Goal: Information Seeking & Learning: Learn about a topic

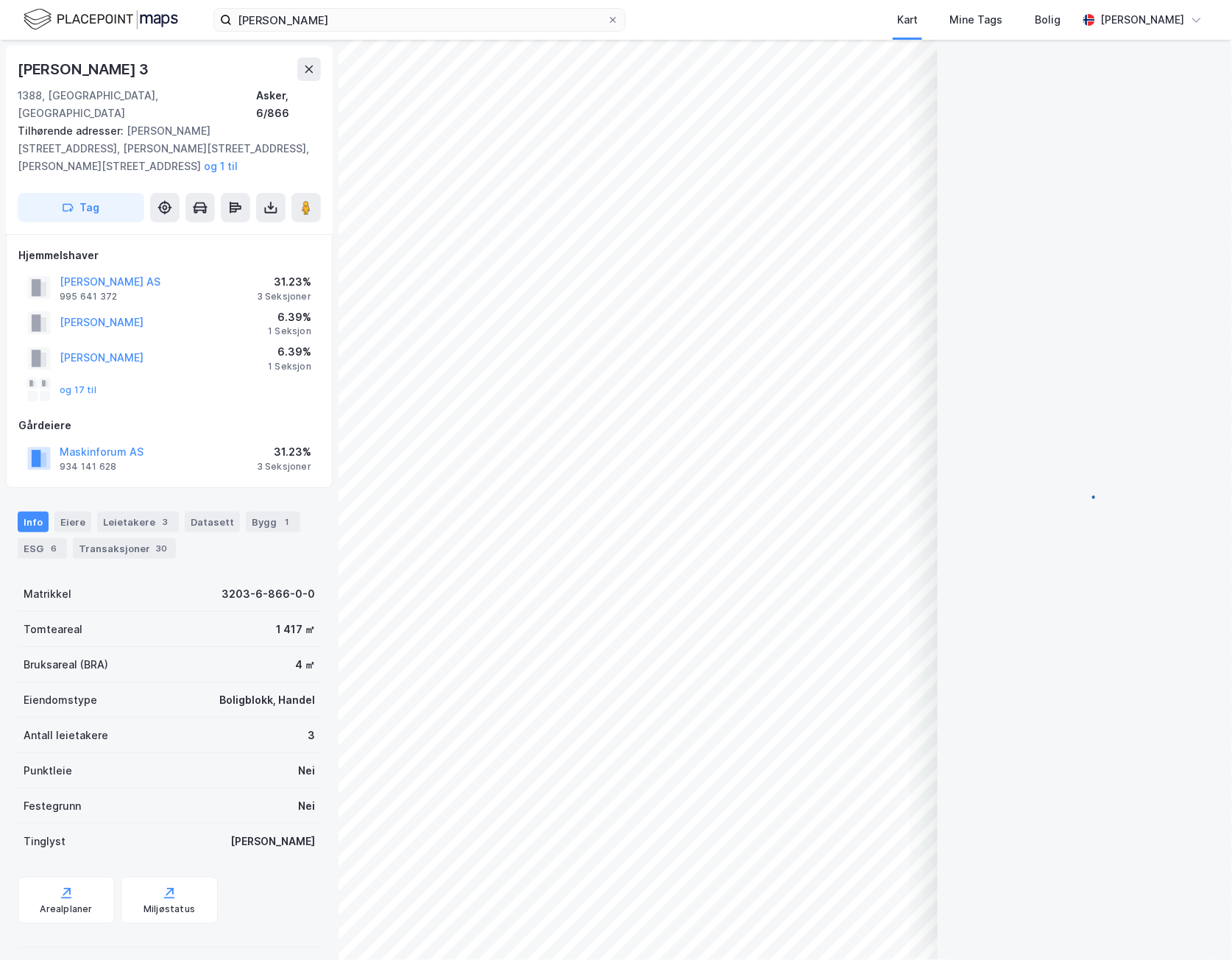
scroll to position [96, 0]
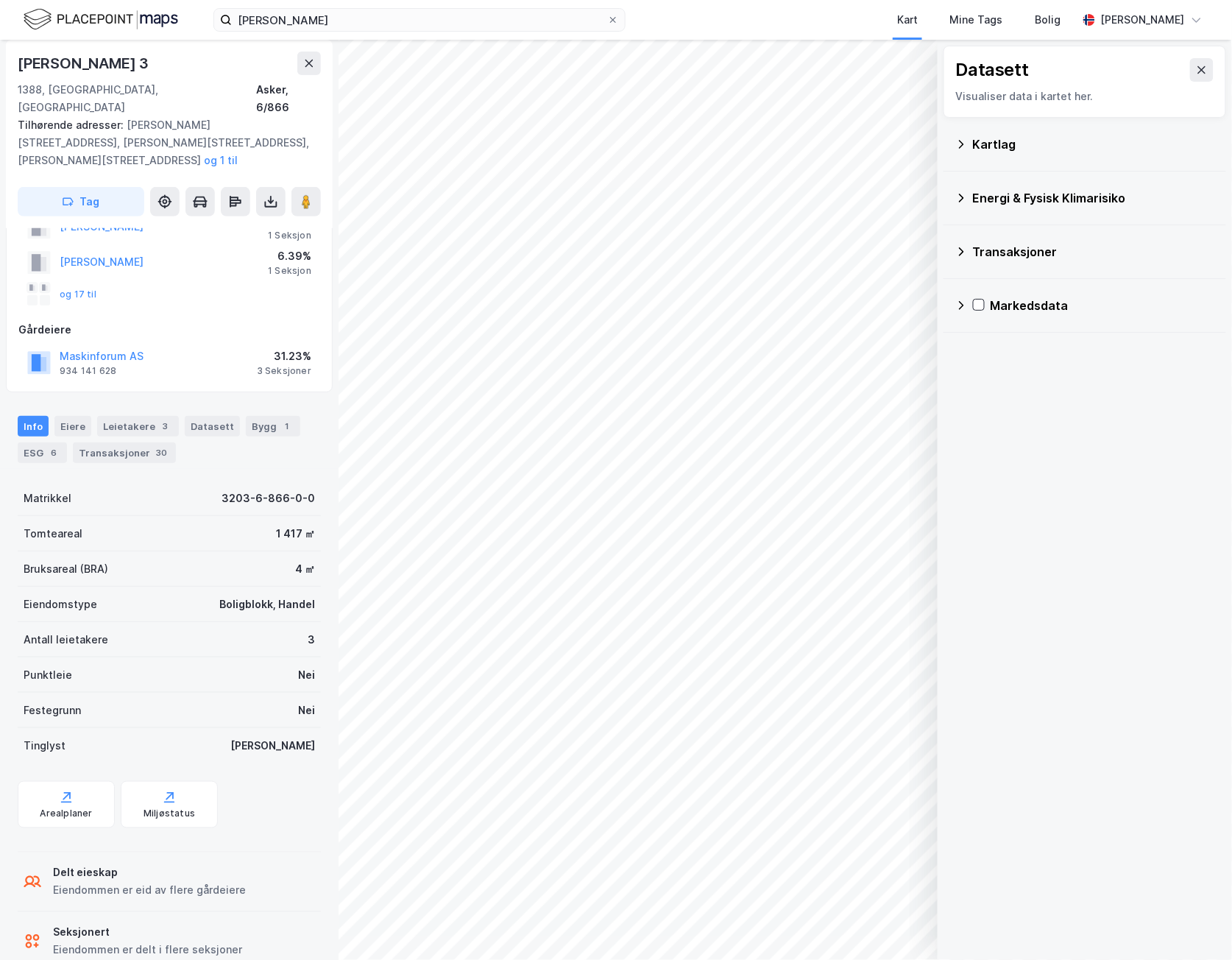
click at [1033, 204] on div "Energi & Fysisk Klimarisiko" at bounding box center [1094, 198] width 241 height 17
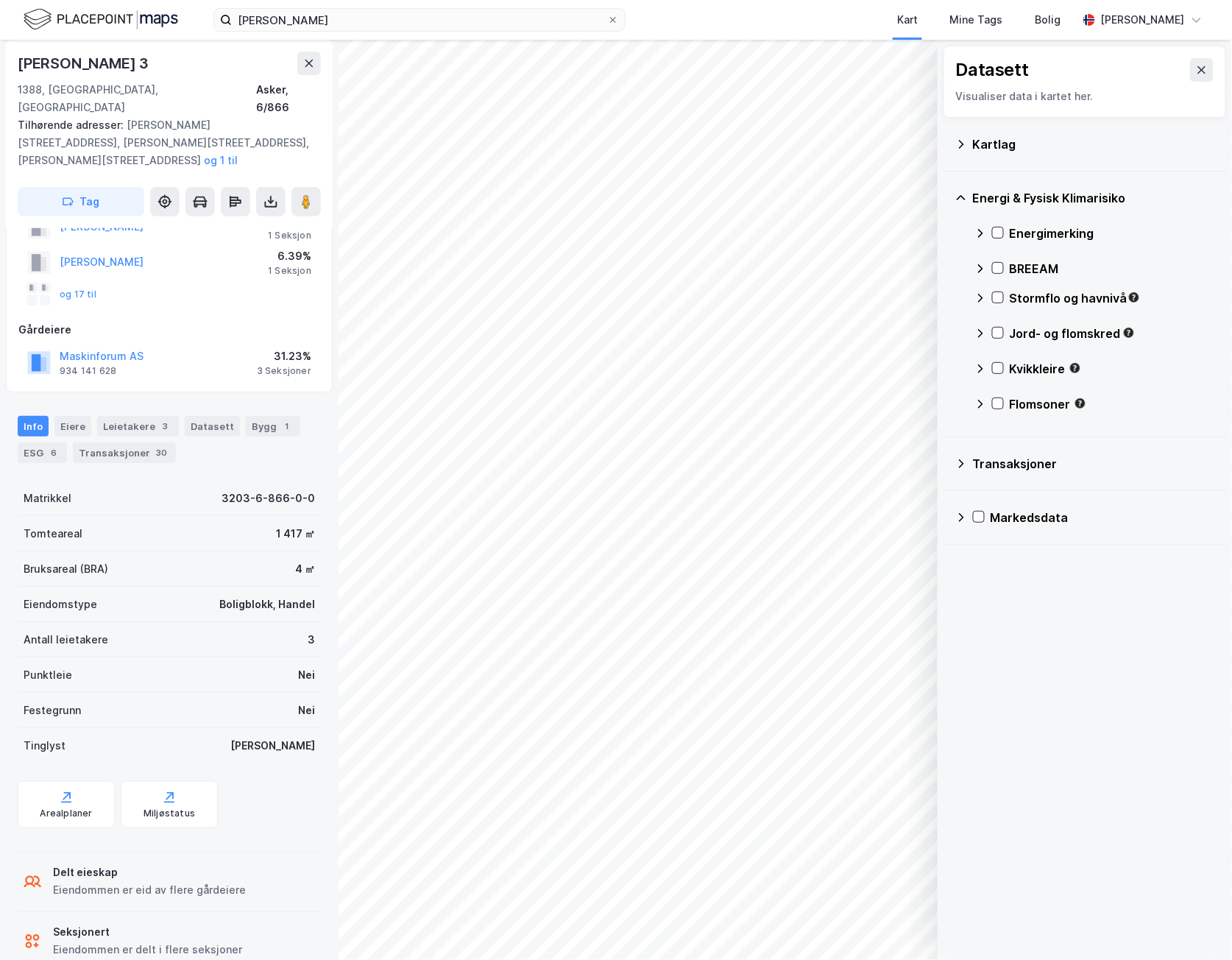
click at [1004, 131] on div "Kartlag" at bounding box center [1084, 144] width 260 height 36
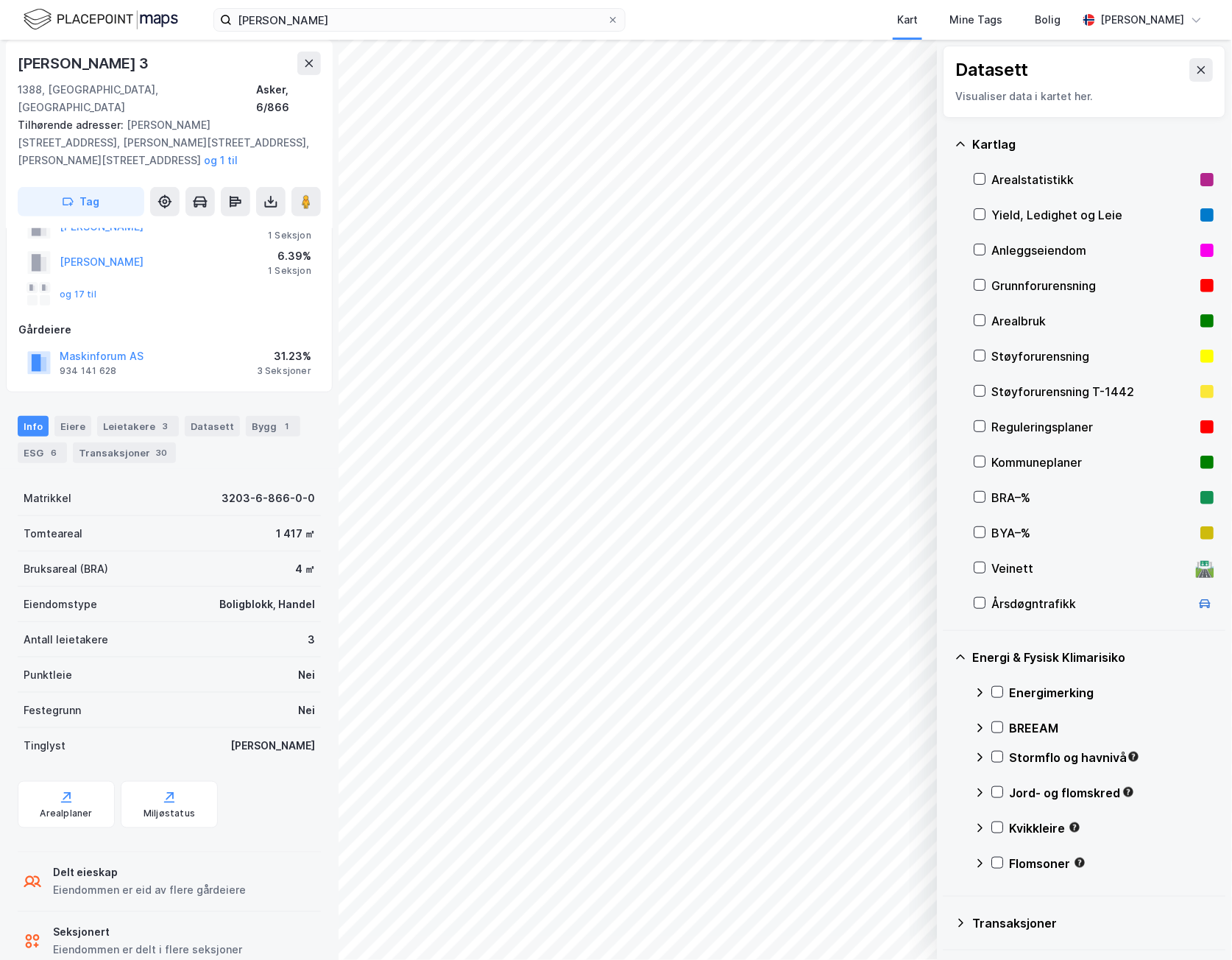
click at [1031, 177] on div "Arealstatistikk" at bounding box center [1094, 179] width 203 height 17
click at [1021, 217] on div "Yield, Ledighet og Leie" at bounding box center [1094, 214] width 203 height 17
click at [980, 184] on div at bounding box center [980, 179] width 12 height 12
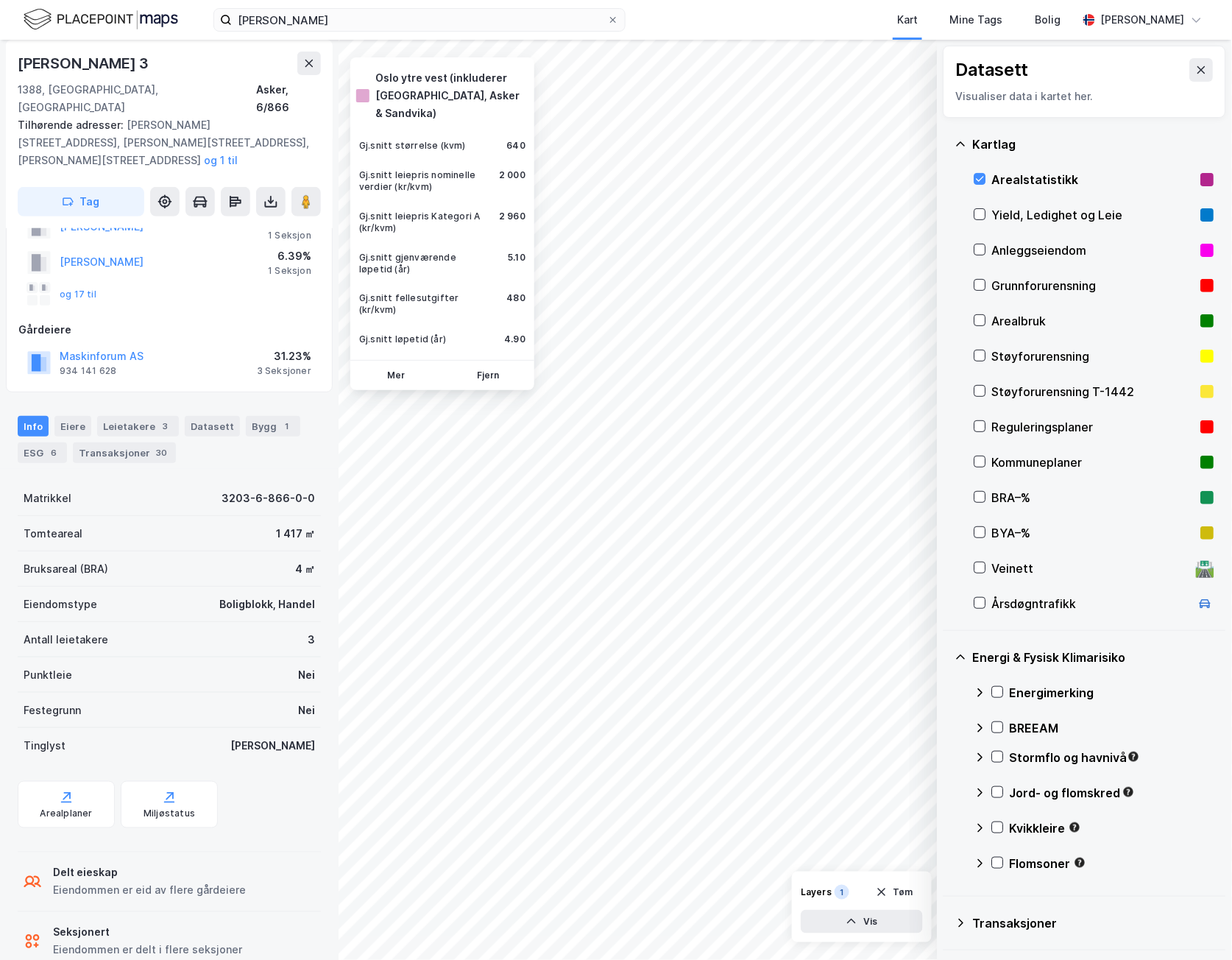
click at [1045, 163] on div "Arealstatistikk" at bounding box center [1095, 179] width 240 height 36
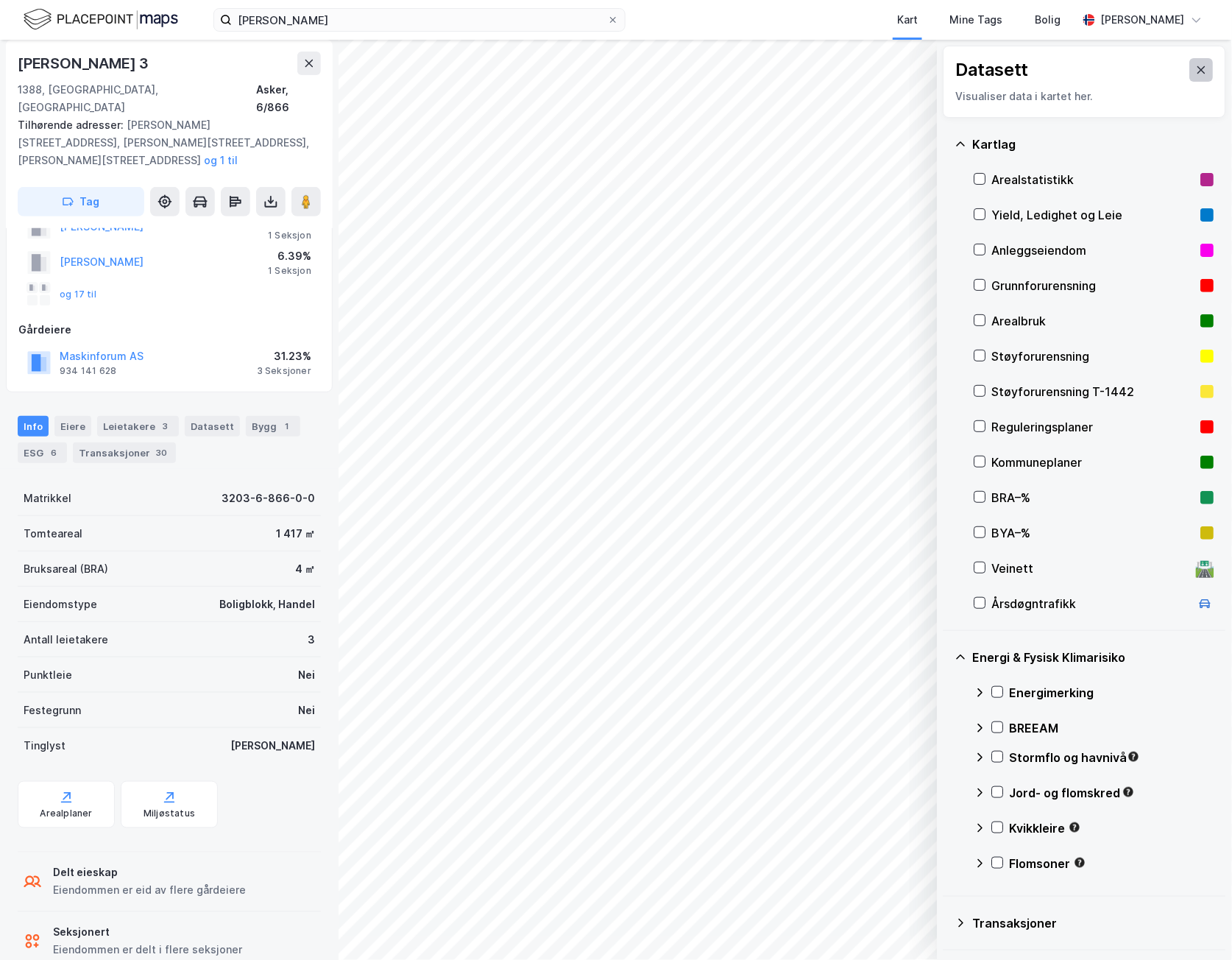
click at [1190, 81] on button at bounding box center [1202, 70] width 24 height 24
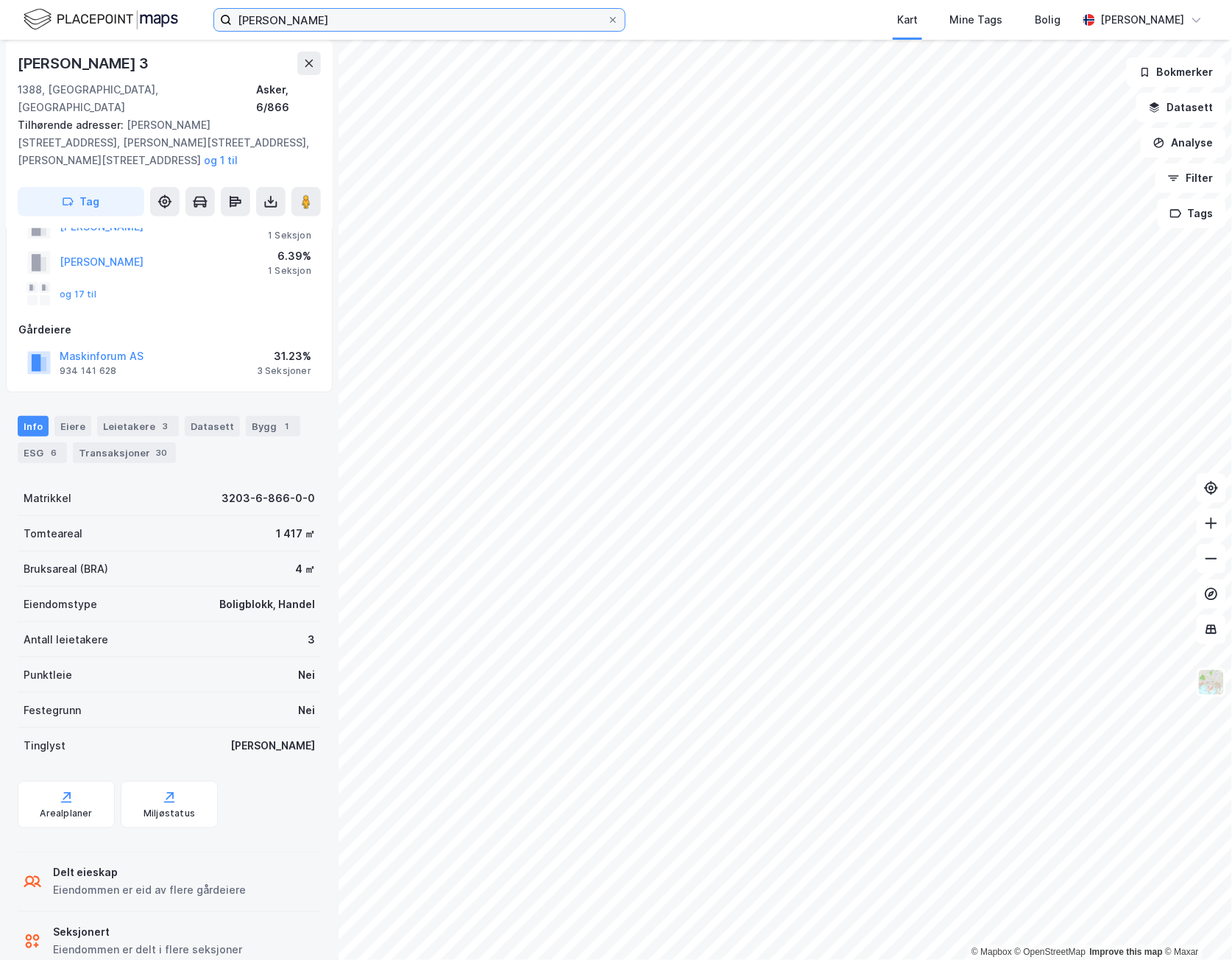
click at [337, 25] on input "[PERSON_NAME]" at bounding box center [420, 20] width 375 height 22
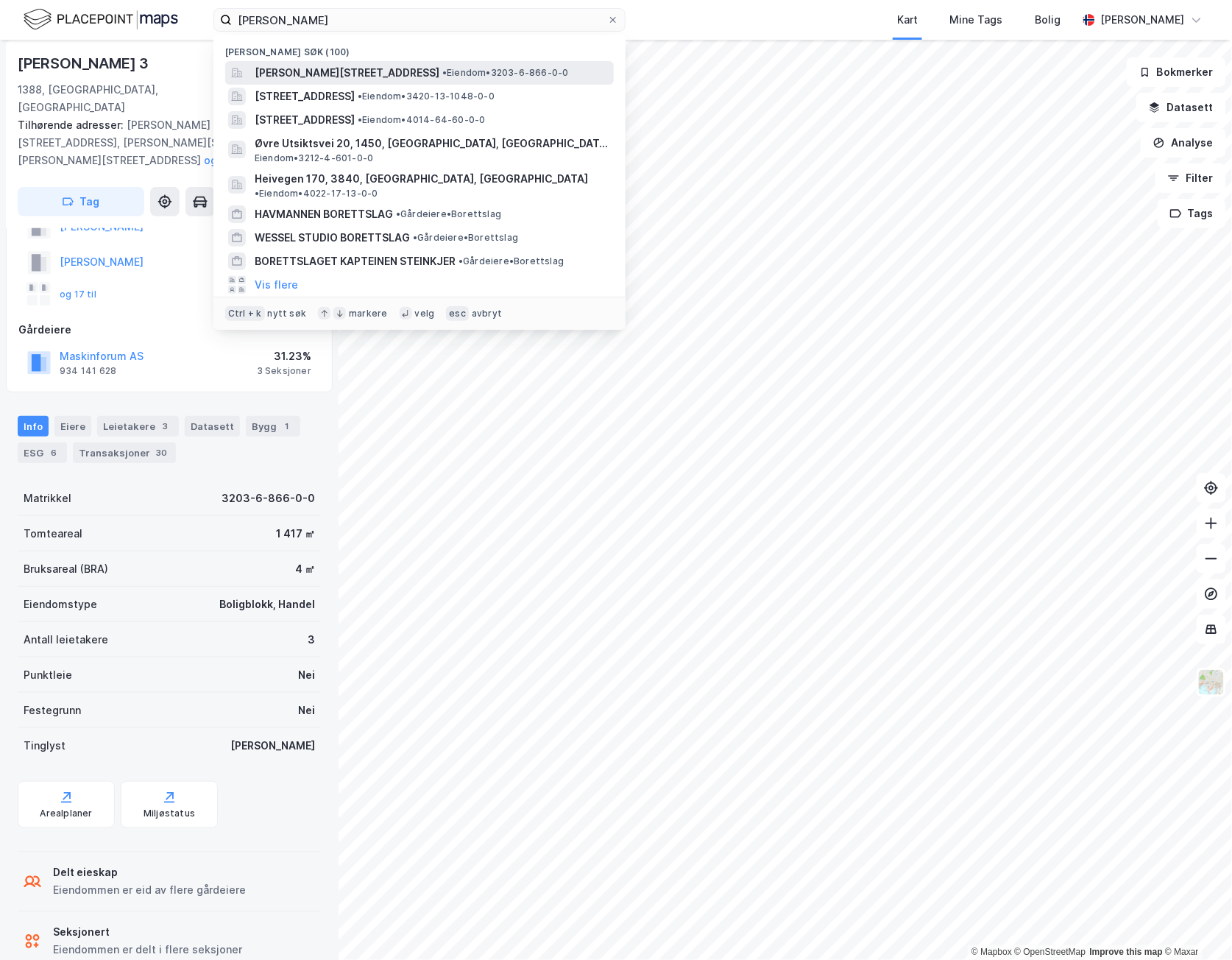
click at [367, 69] on span "[PERSON_NAME][STREET_ADDRESS]" at bounding box center [347, 72] width 185 height 17
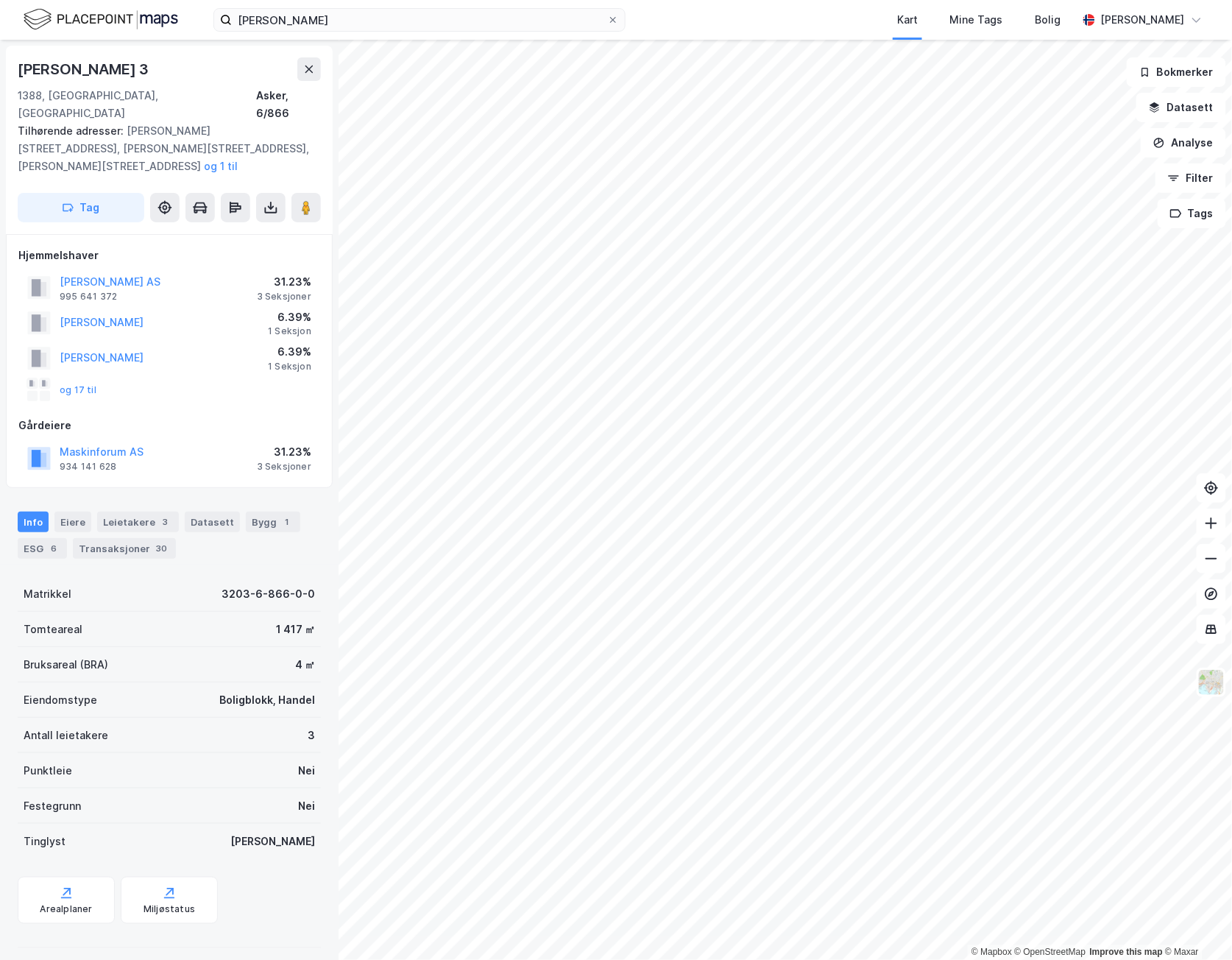
scroll to position [96, 0]
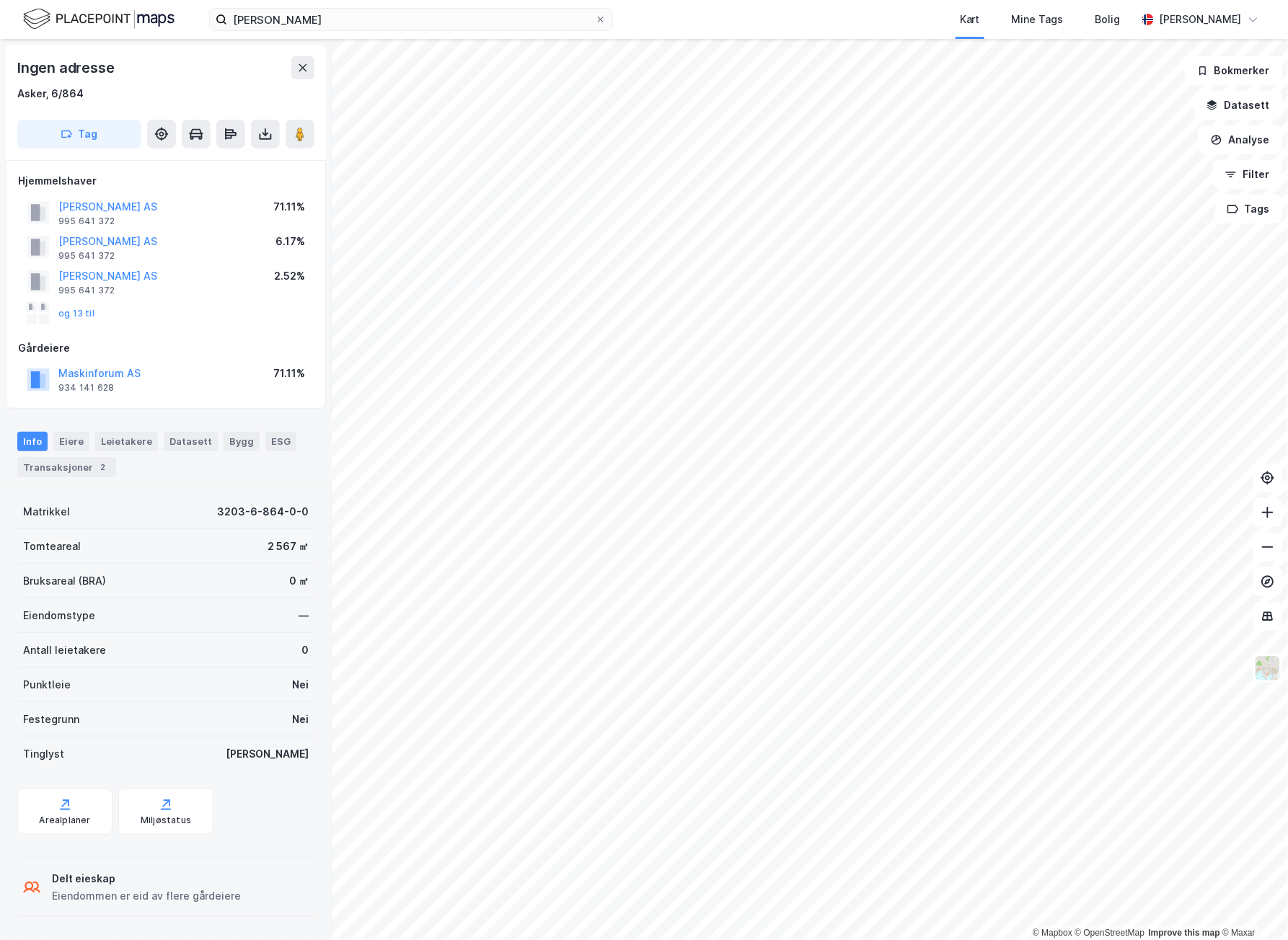
click at [323, 30] on div "[PERSON_NAME] Kart Mine Tags Bolig [PERSON_NAME]" at bounding box center [644, 20] width 1288 height 39
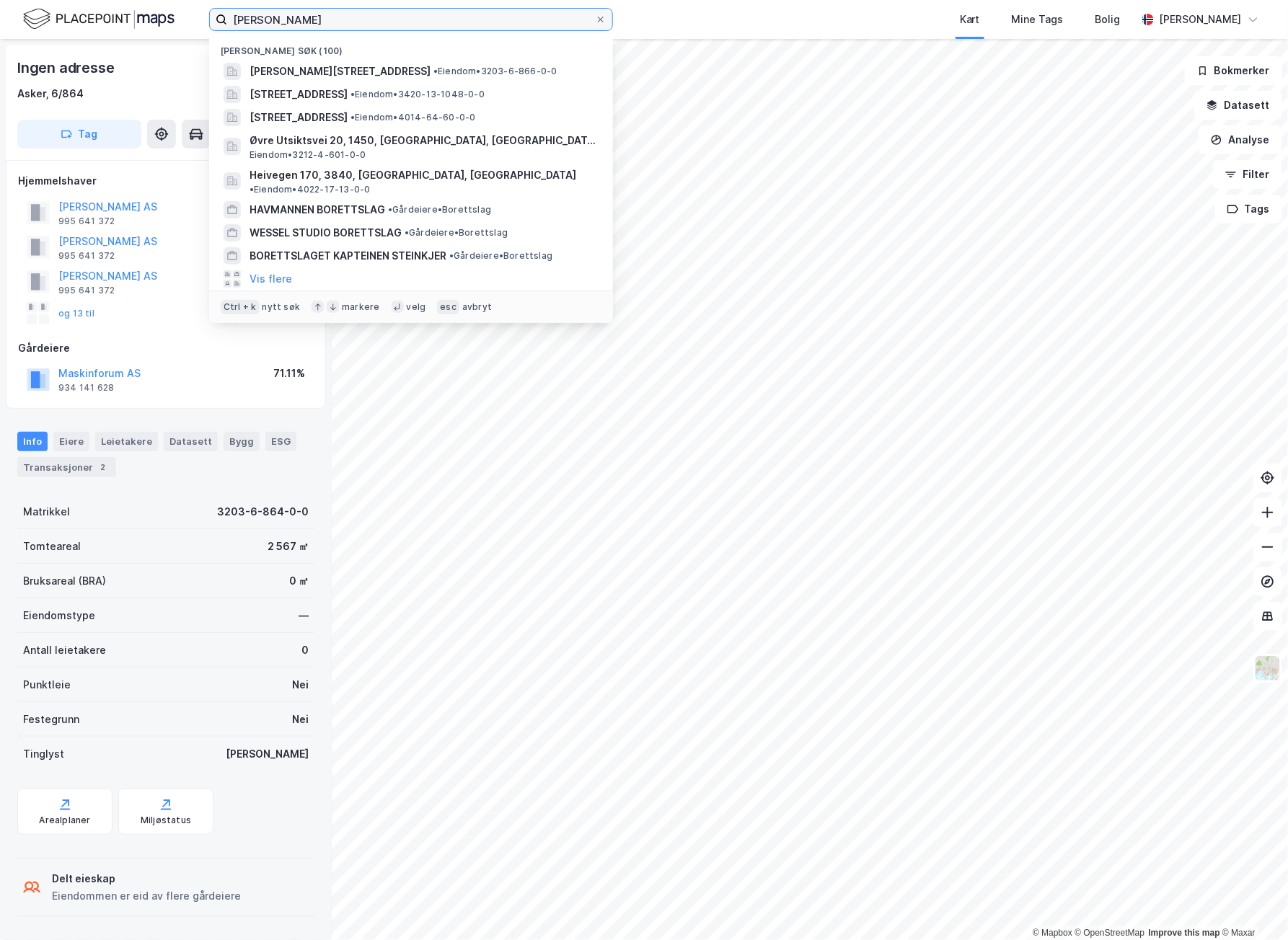
drag, startPoint x: 329, startPoint y: 16, endPoint x: 73, endPoint y: 16, distance: 256.0
click at [73, 16] on div "[PERSON_NAME] Nylige søk (100) [PERSON_NAME] 9, 1388, [GEOGRAPHIC_DATA], [GEOGR…" at bounding box center [644, 20] width 1288 height 39
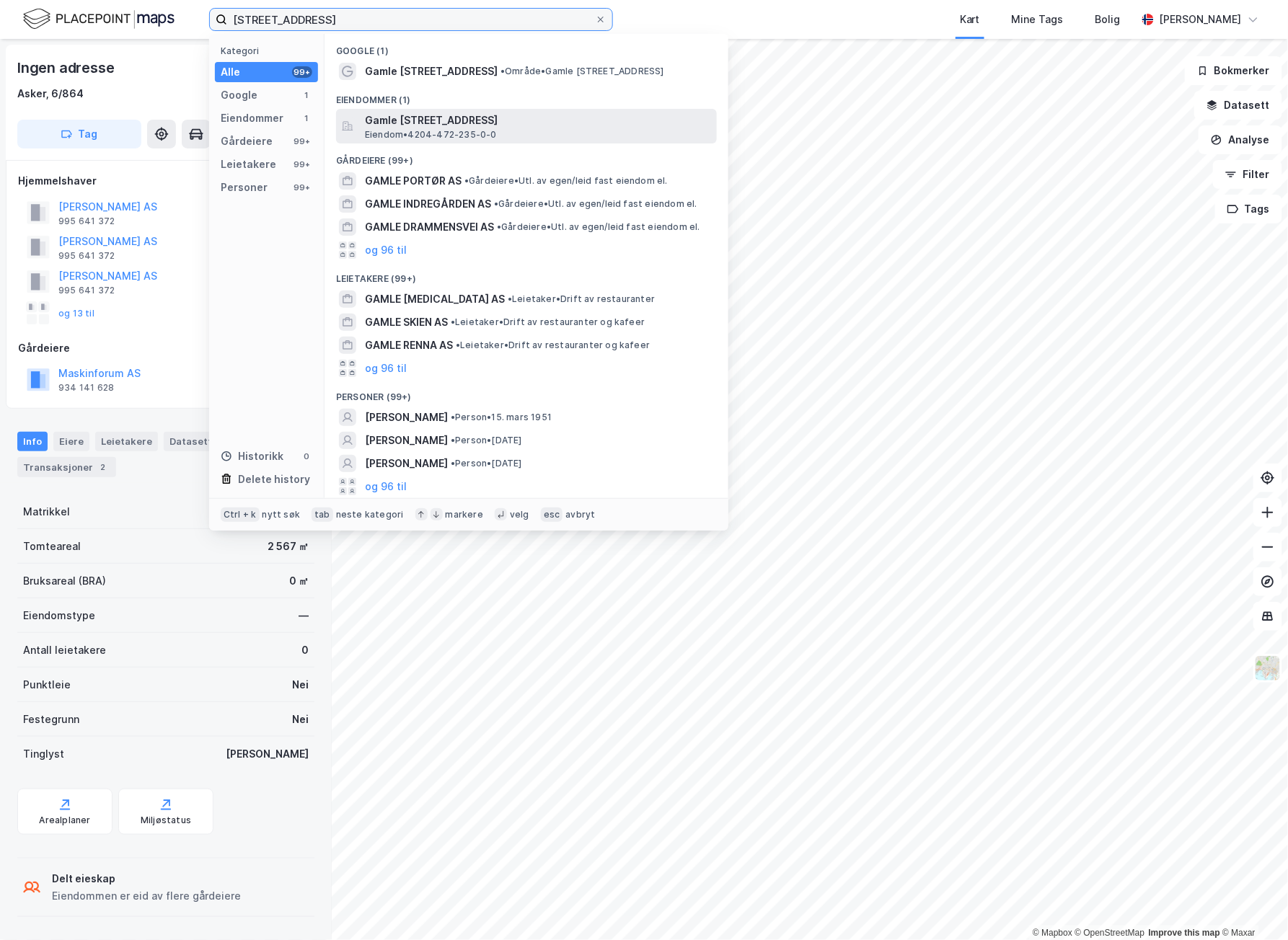
type input "[STREET_ADDRESS]"
click at [480, 120] on span "Gamle [STREET_ADDRESS]" at bounding box center [538, 120] width 346 height 17
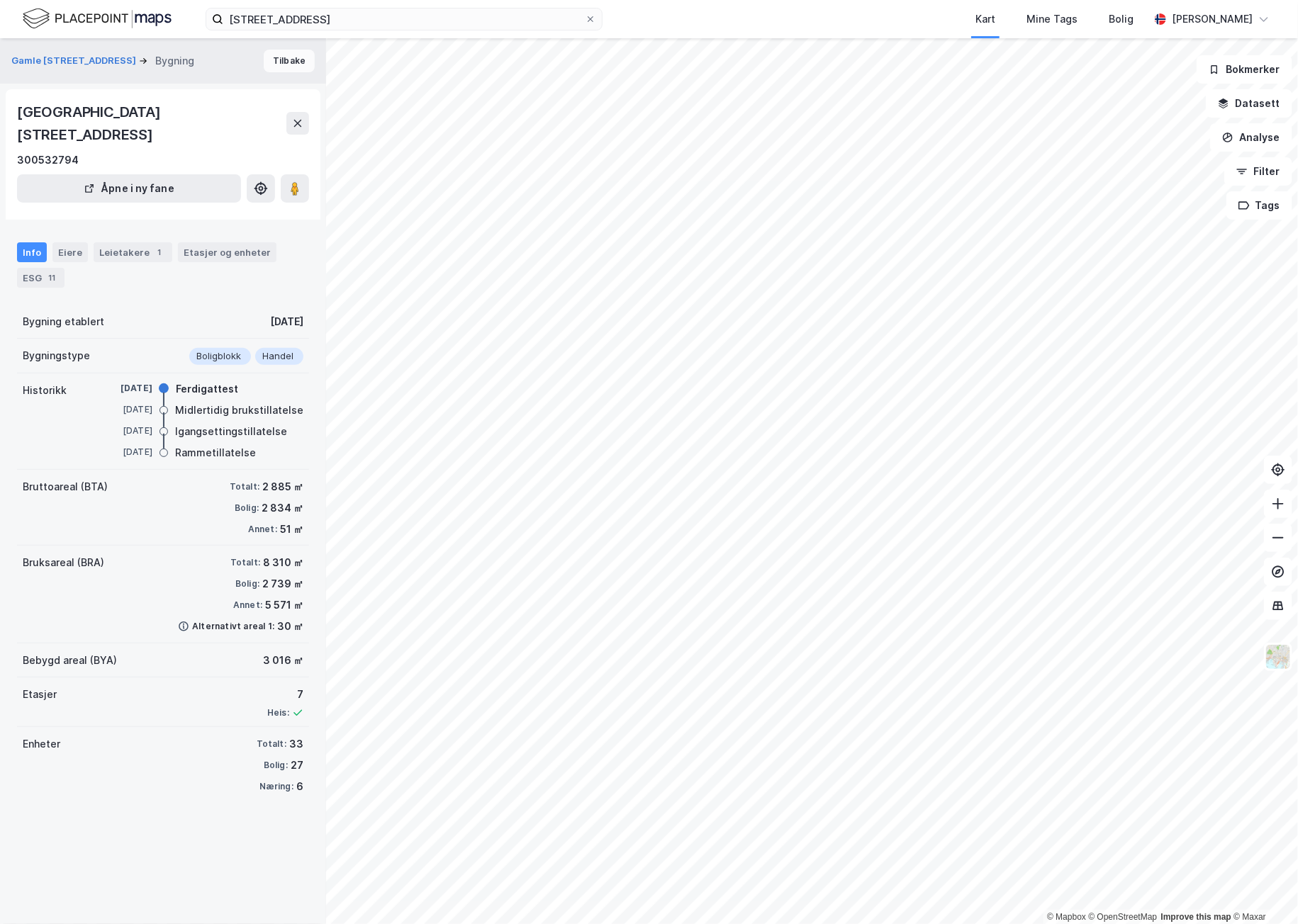
click at [264, 57] on button "Tilbake" at bounding box center [289, 61] width 51 height 23
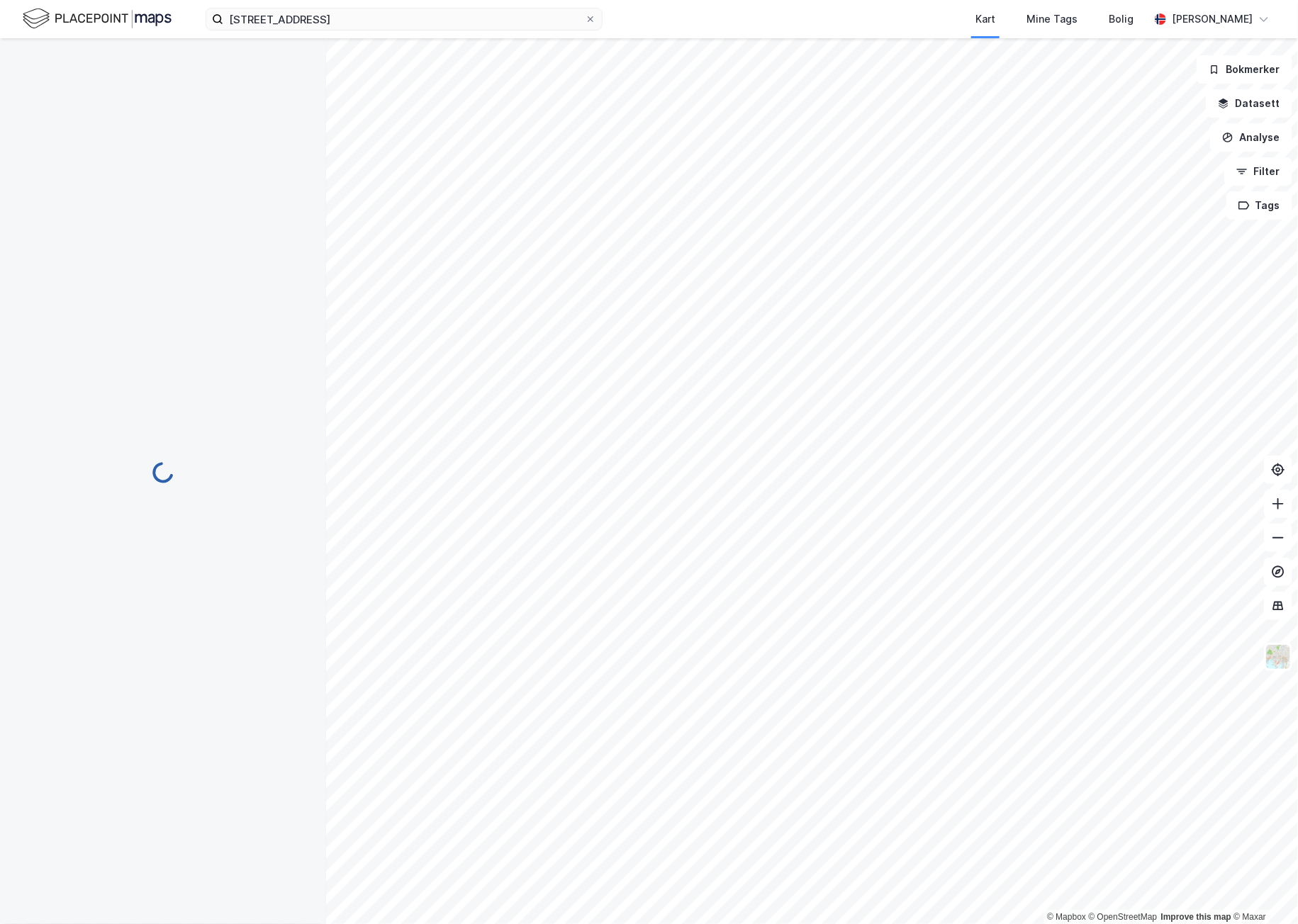
scroll to position [2, 0]
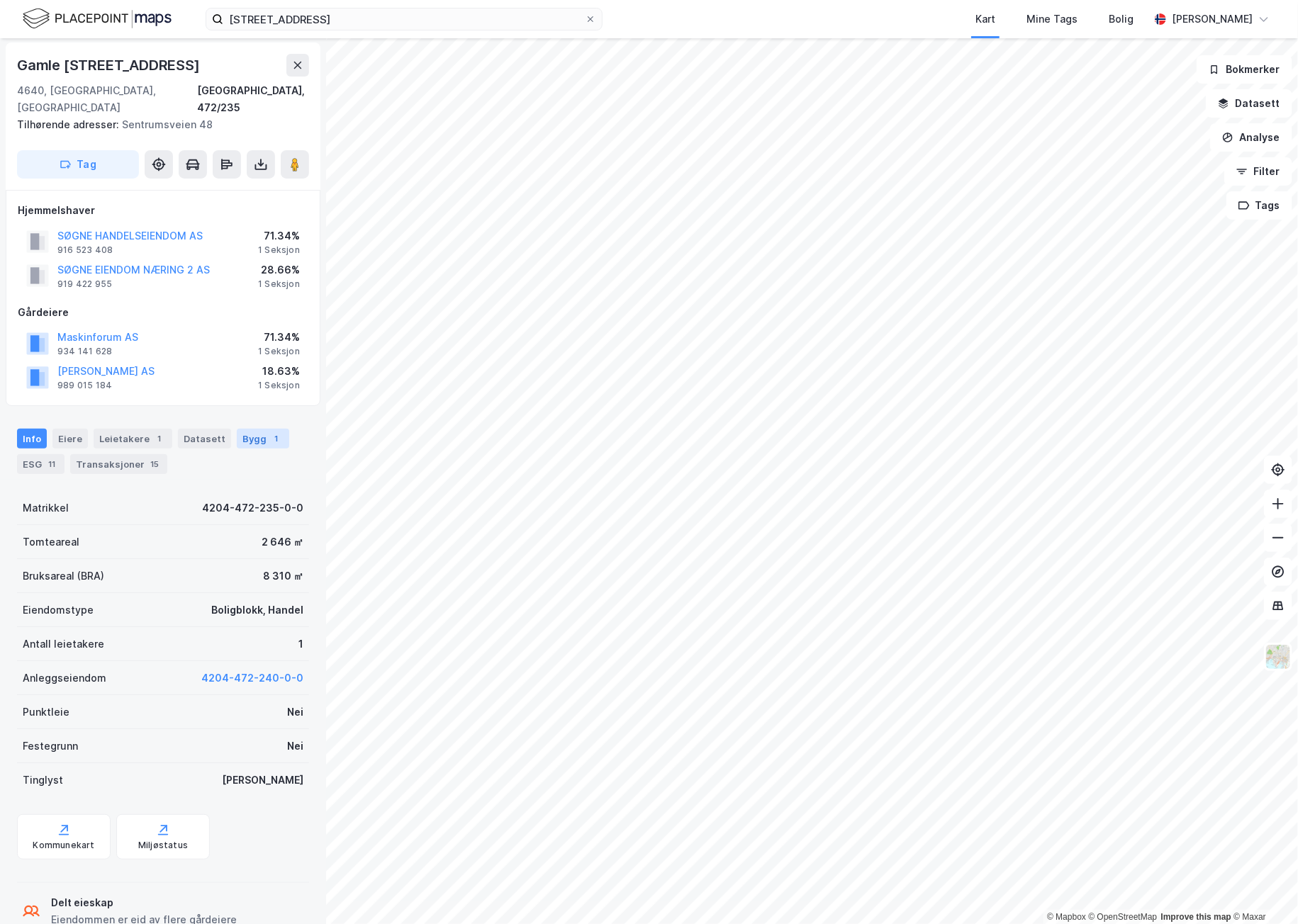
click at [254, 429] on div "Bygg 1" at bounding box center [263, 438] width 53 height 20
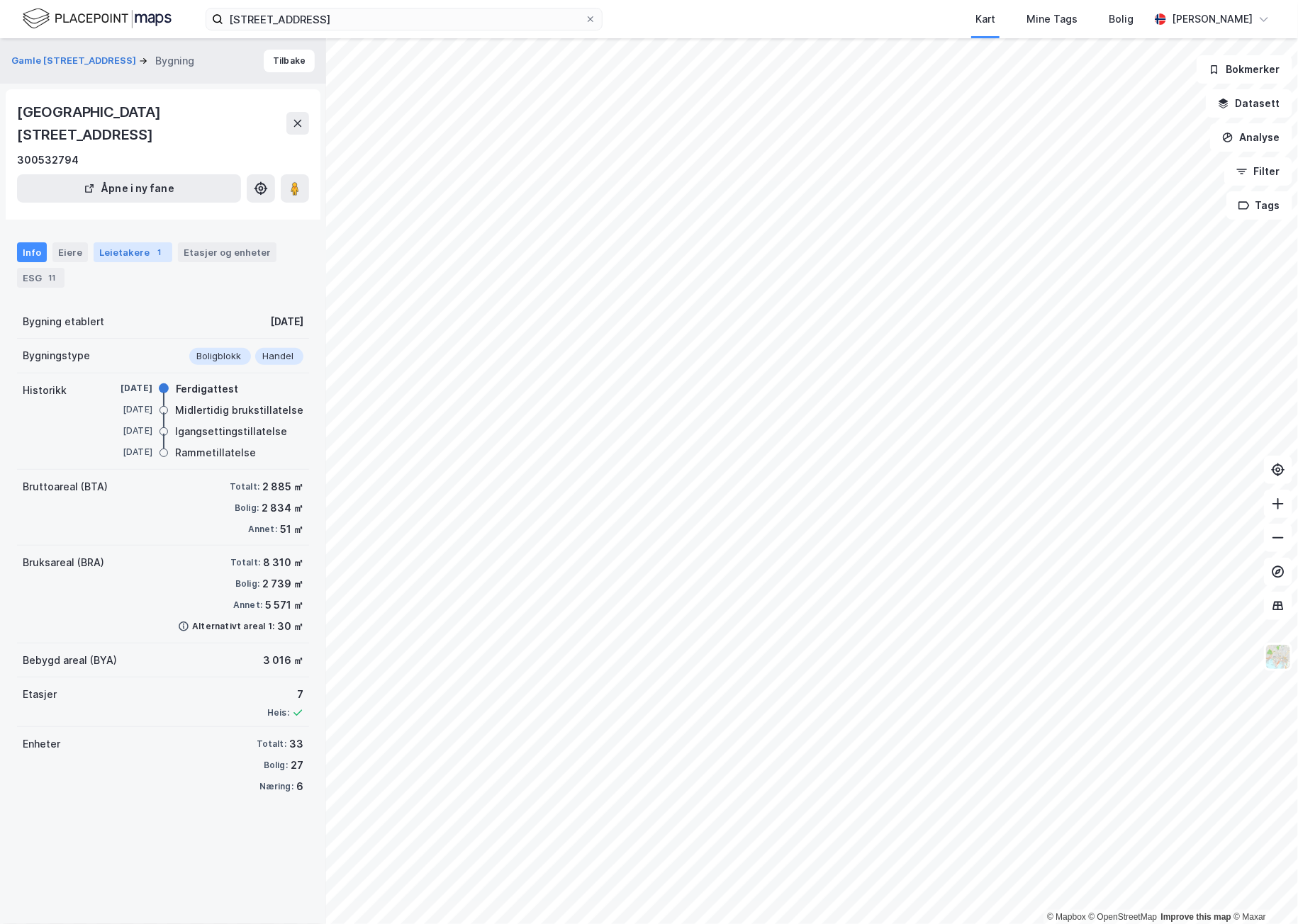
click at [142, 242] on div "Leietakere 1" at bounding box center [133, 252] width 79 height 20
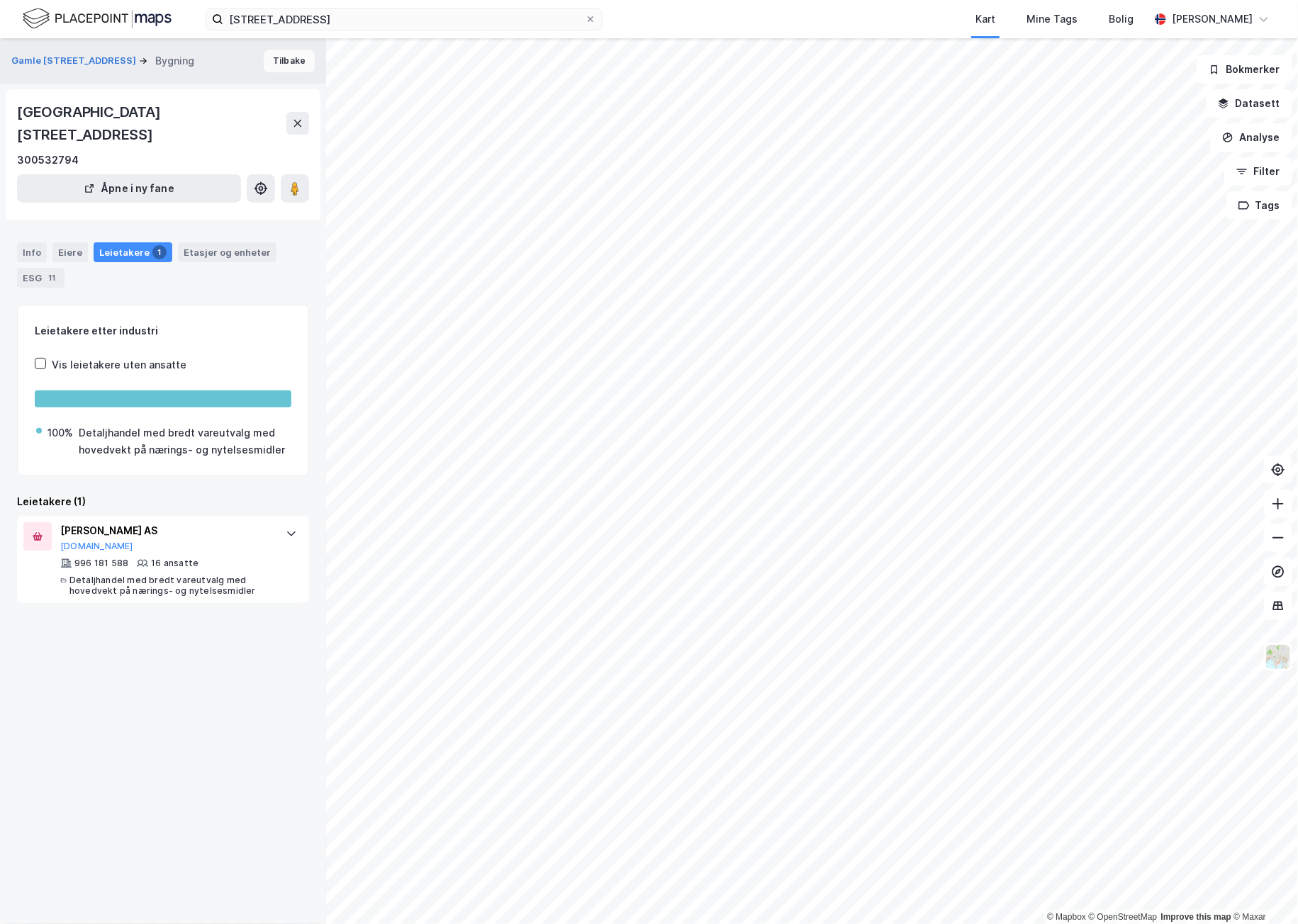
click at [298, 57] on button "Tilbake" at bounding box center [289, 61] width 51 height 23
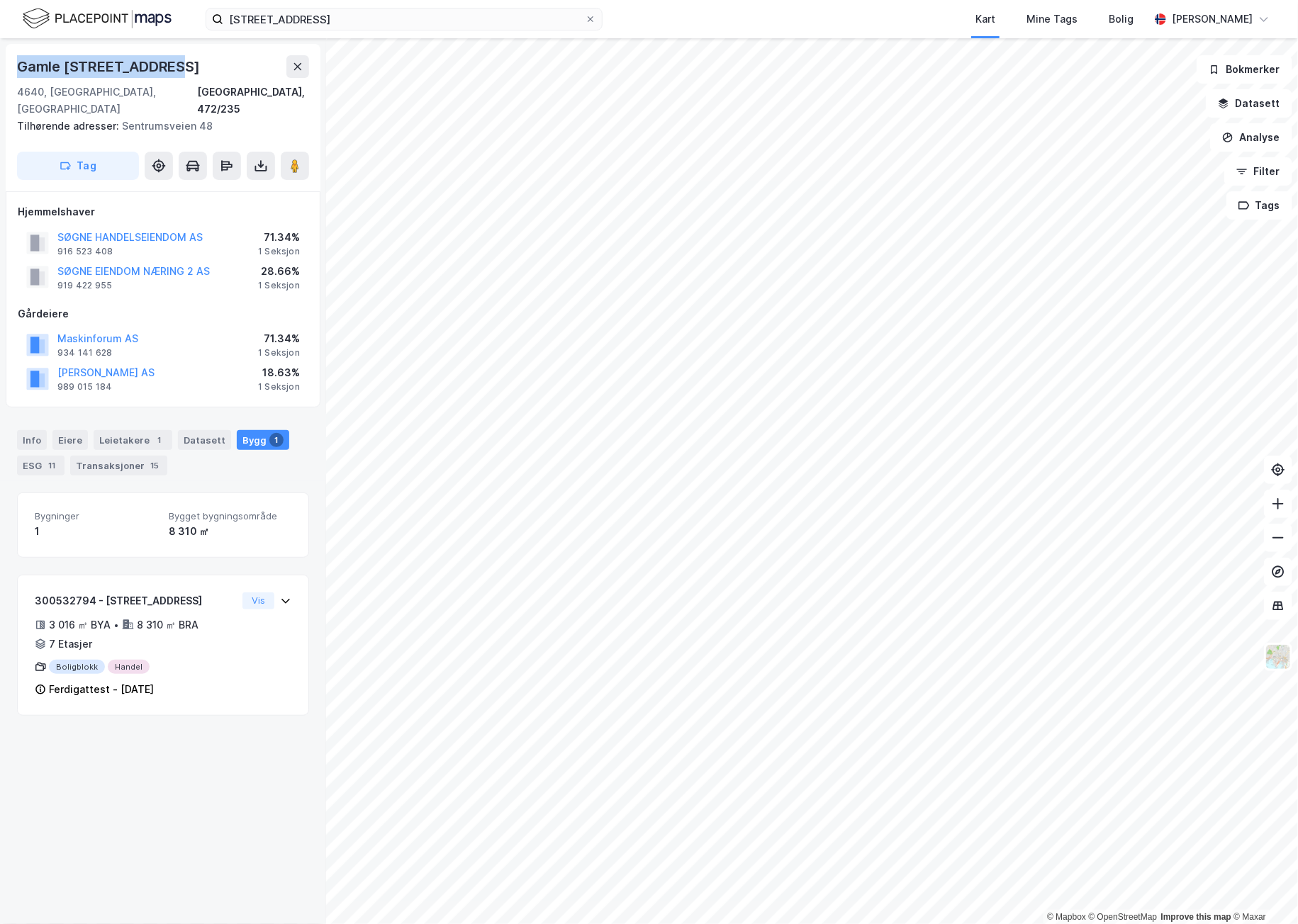
drag, startPoint x: 174, startPoint y: 61, endPoint x: 14, endPoint y: 60, distance: 160.0
click at [14, 60] on div "Gamle [STREET_ADDRESS], 472/235 Tilhørende adresser: [STREET_ADDRESS] Tag" at bounding box center [162, 117] width 315 height 147
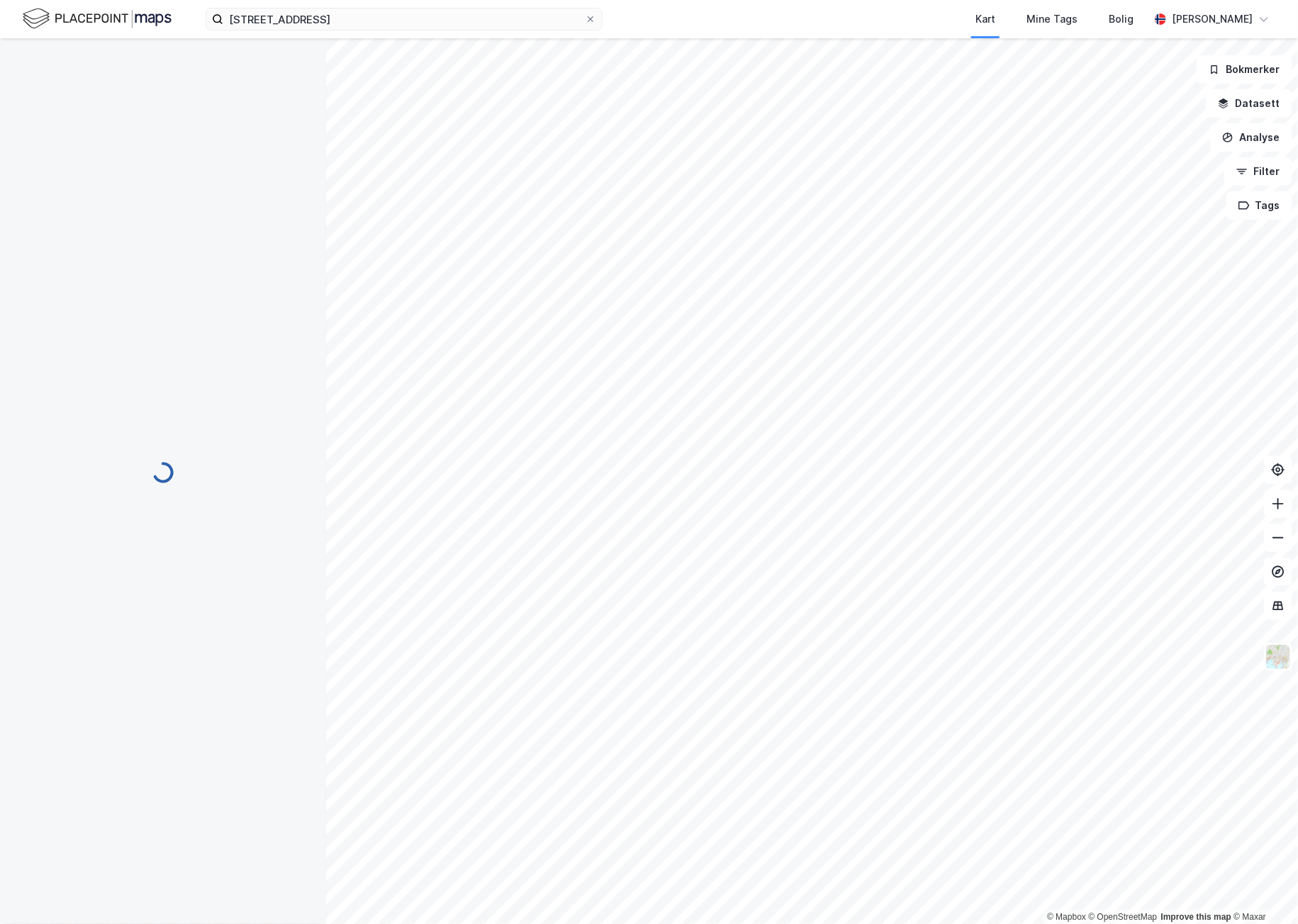
copy div "Gamle [STREET_ADDRESS]"
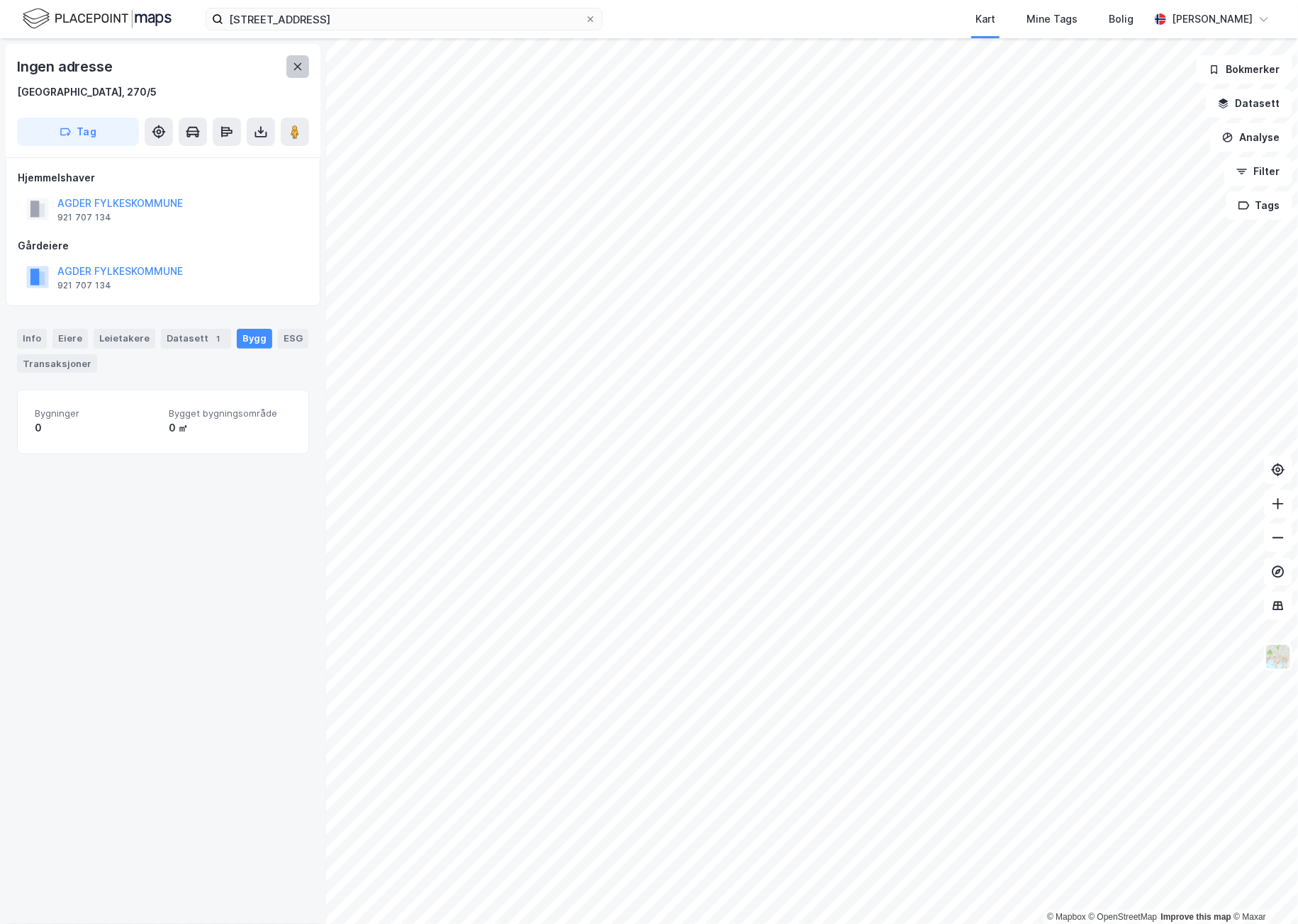
click at [301, 77] on button at bounding box center [298, 67] width 23 height 23
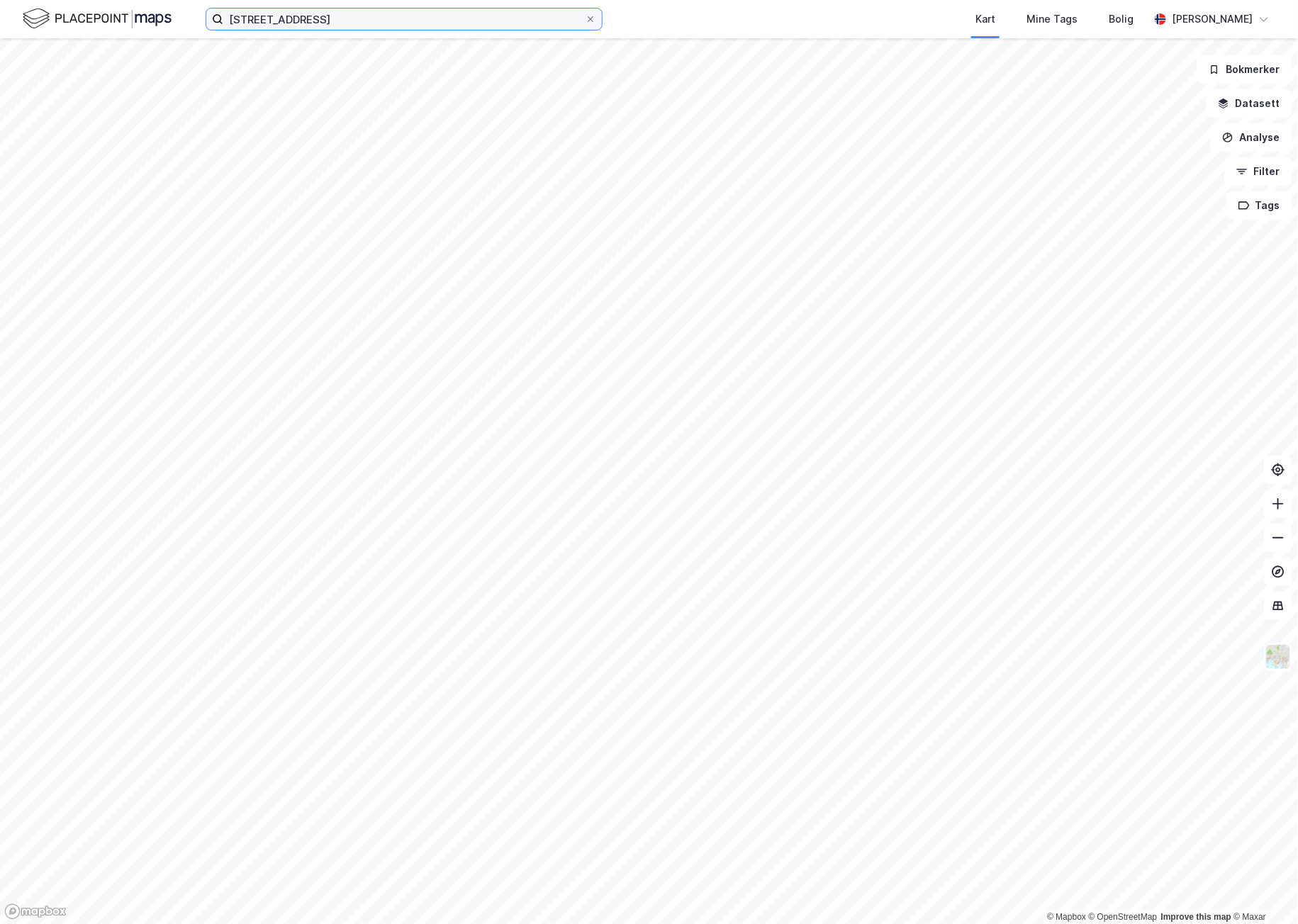
click at [501, 25] on input "[STREET_ADDRESS]" at bounding box center [404, 19] width 361 height 21
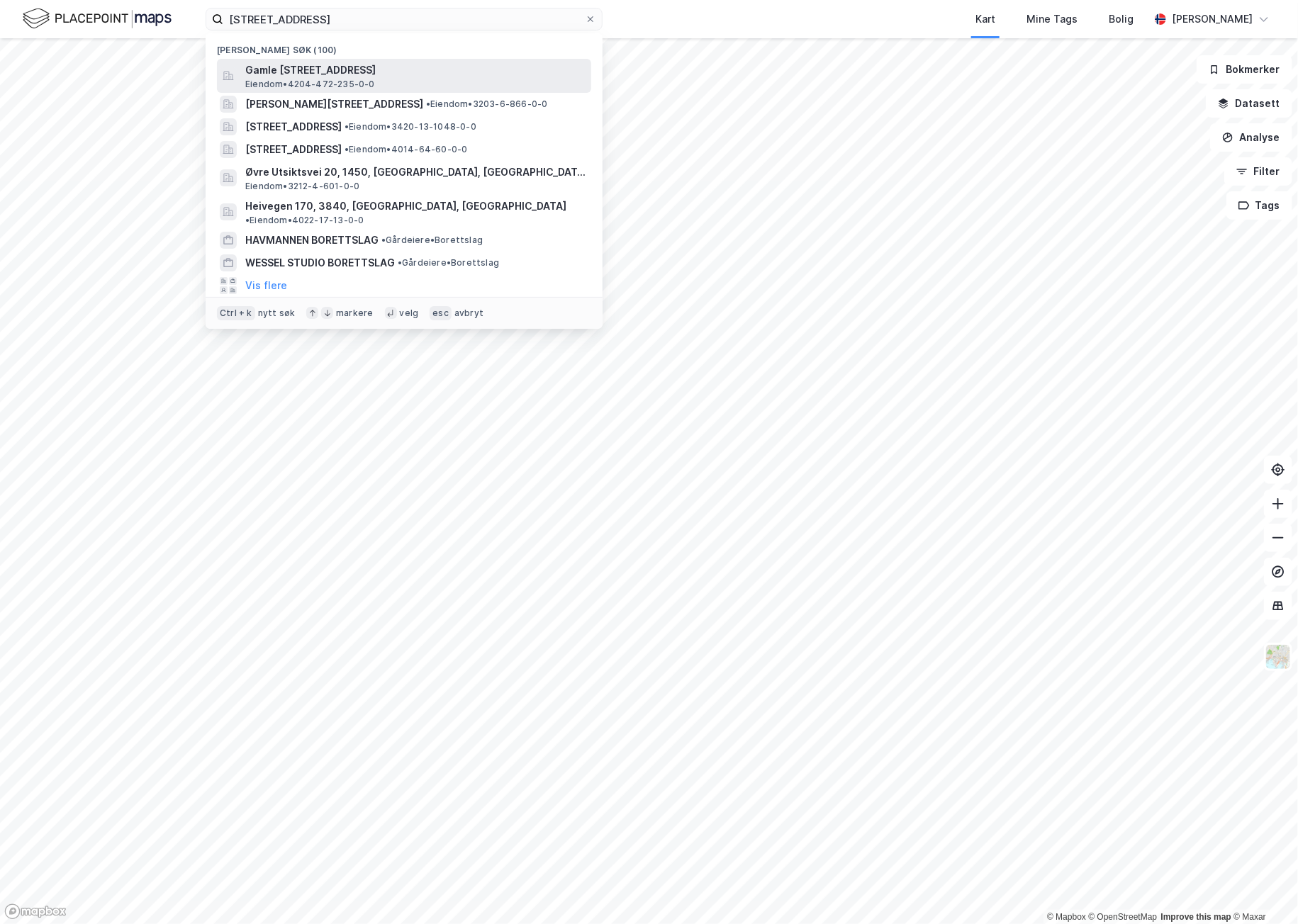
click at [458, 84] on div "Gamle [STREET_ADDRESS] • 4204-472-235-0-0" at bounding box center [417, 75] width 343 height 28
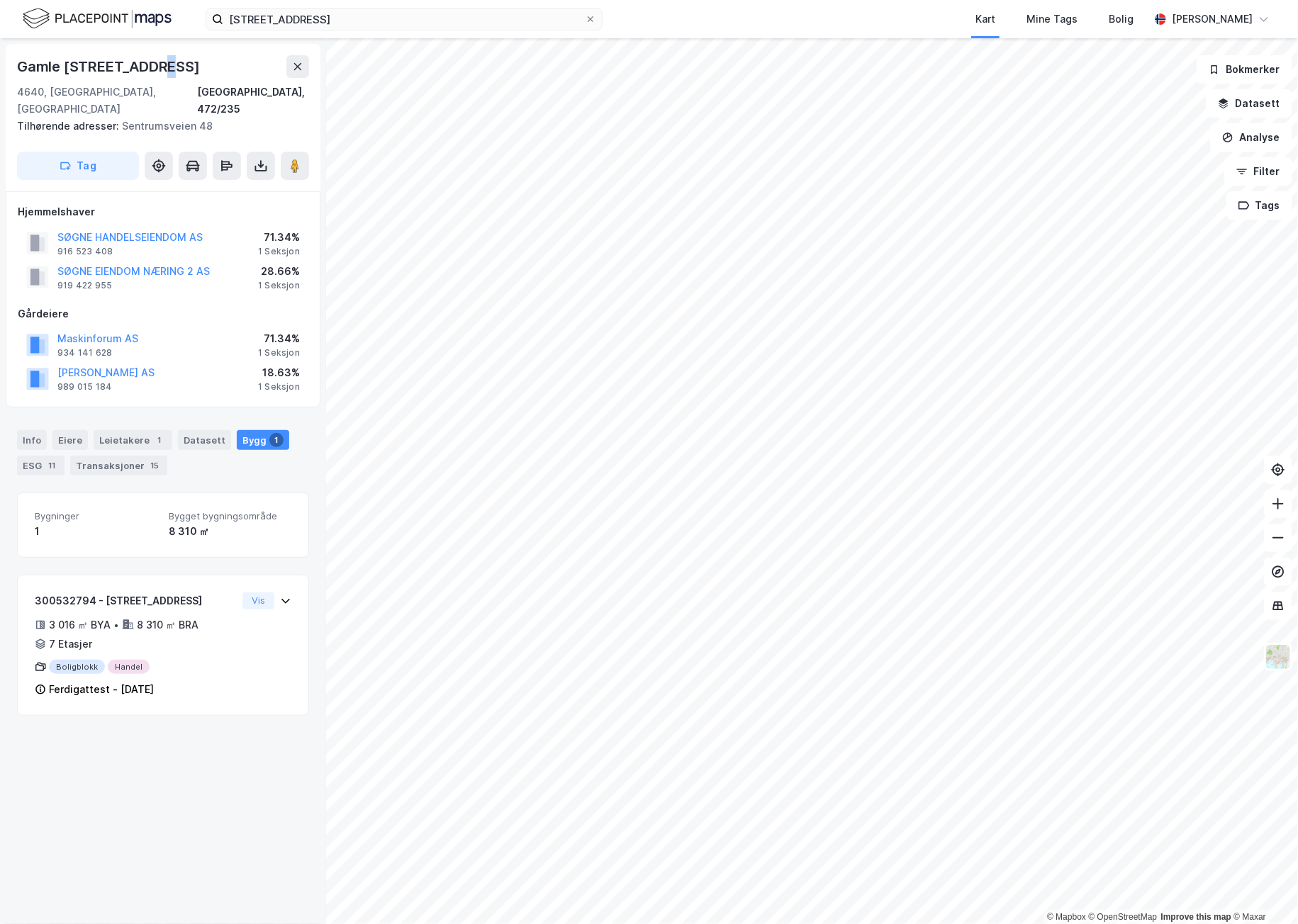
drag, startPoint x: 160, startPoint y: 71, endPoint x: 146, endPoint y: 71, distance: 14.0
click at [146, 71] on div "Gamle [STREET_ADDRESS]" at bounding box center [110, 67] width 186 height 23
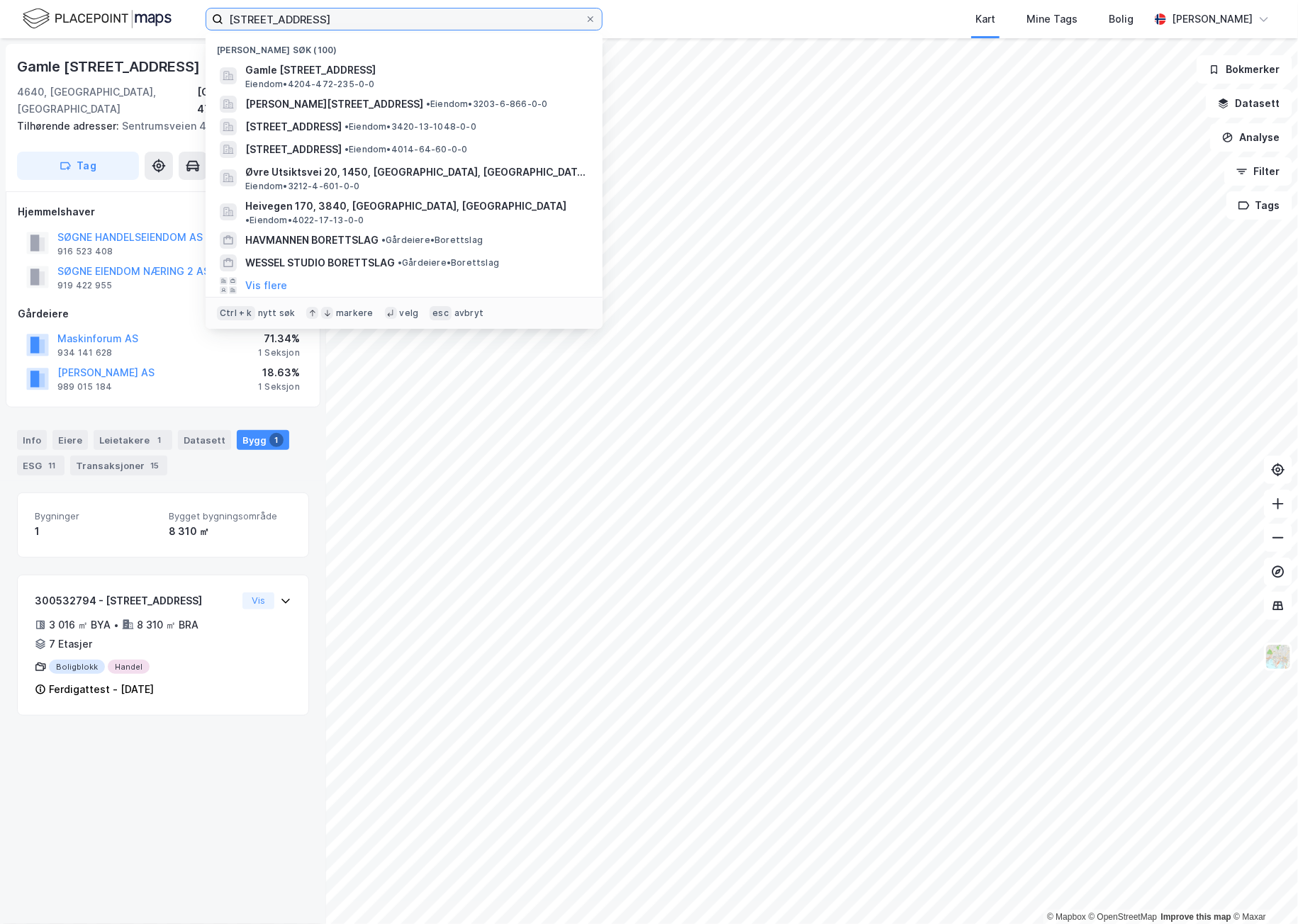
drag, startPoint x: 146, startPoint y: 71, endPoint x: 349, endPoint y: 15, distance: 210.6
click at [349, 15] on input "[STREET_ADDRESS]" at bounding box center [404, 19] width 361 height 21
drag, startPoint x: 352, startPoint y: 15, endPoint x: 109, endPoint y: 28, distance: 243.3
click at [109, 28] on div "gamle høgskolevei 24 Nylige søk (100) [STREET_ADDRESS], [GEOGRAPHIC_DATA] • 420…" at bounding box center [649, 19] width 1298 height 39
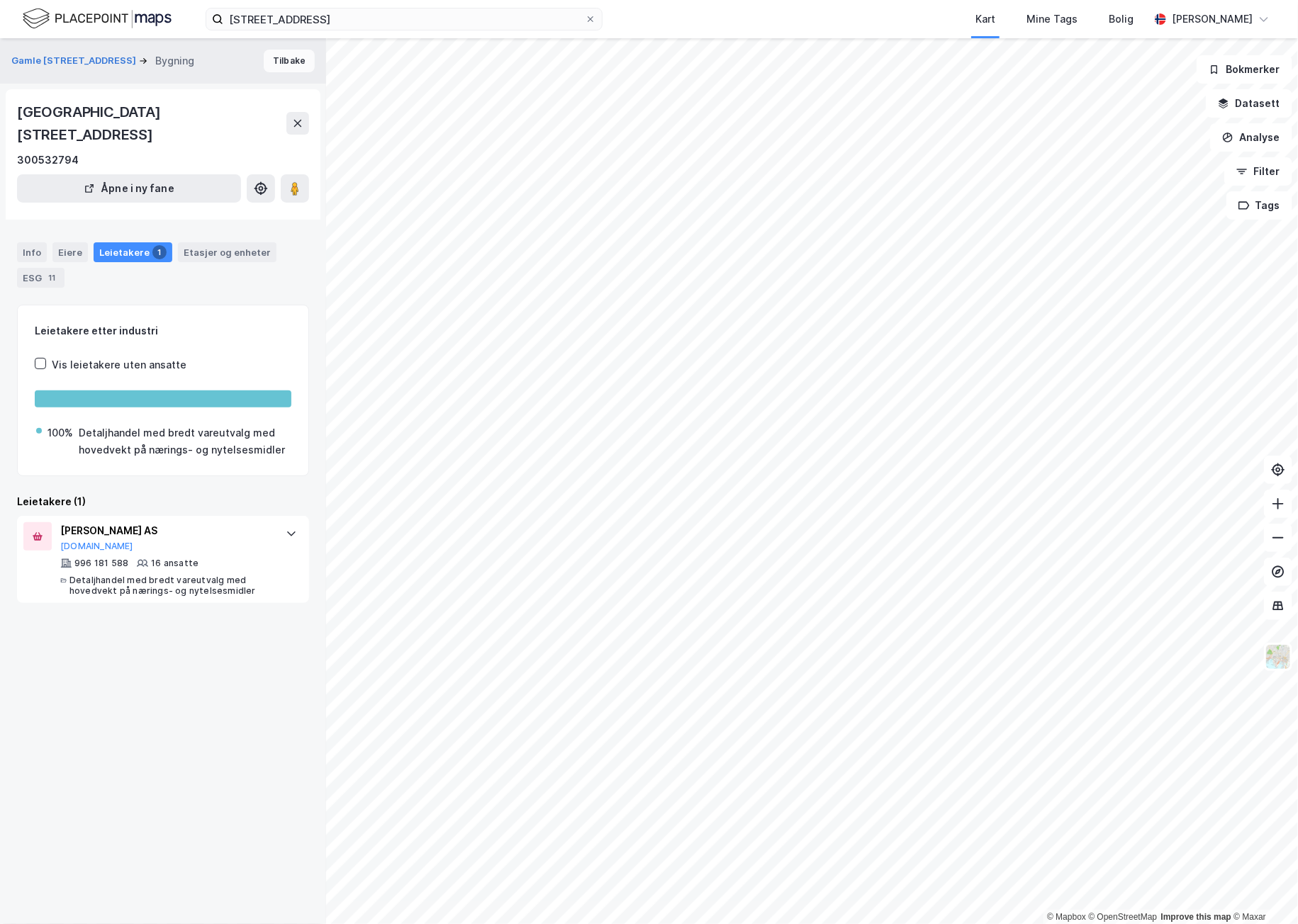
click at [283, 50] on button "Tilbake" at bounding box center [289, 61] width 51 height 23
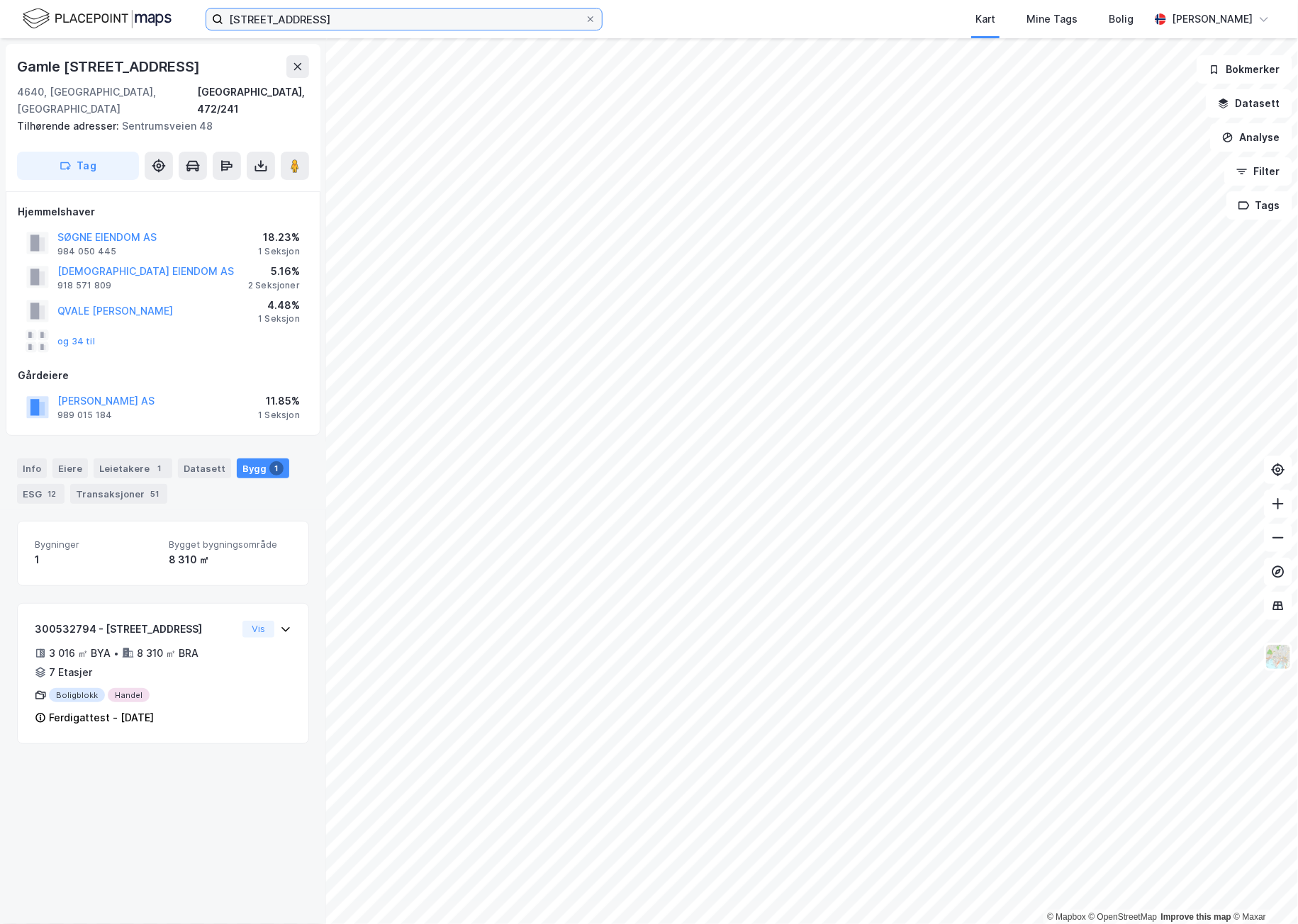
click at [464, 28] on input "[STREET_ADDRESS]" at bounding box center [404, 19] width 361 height 21
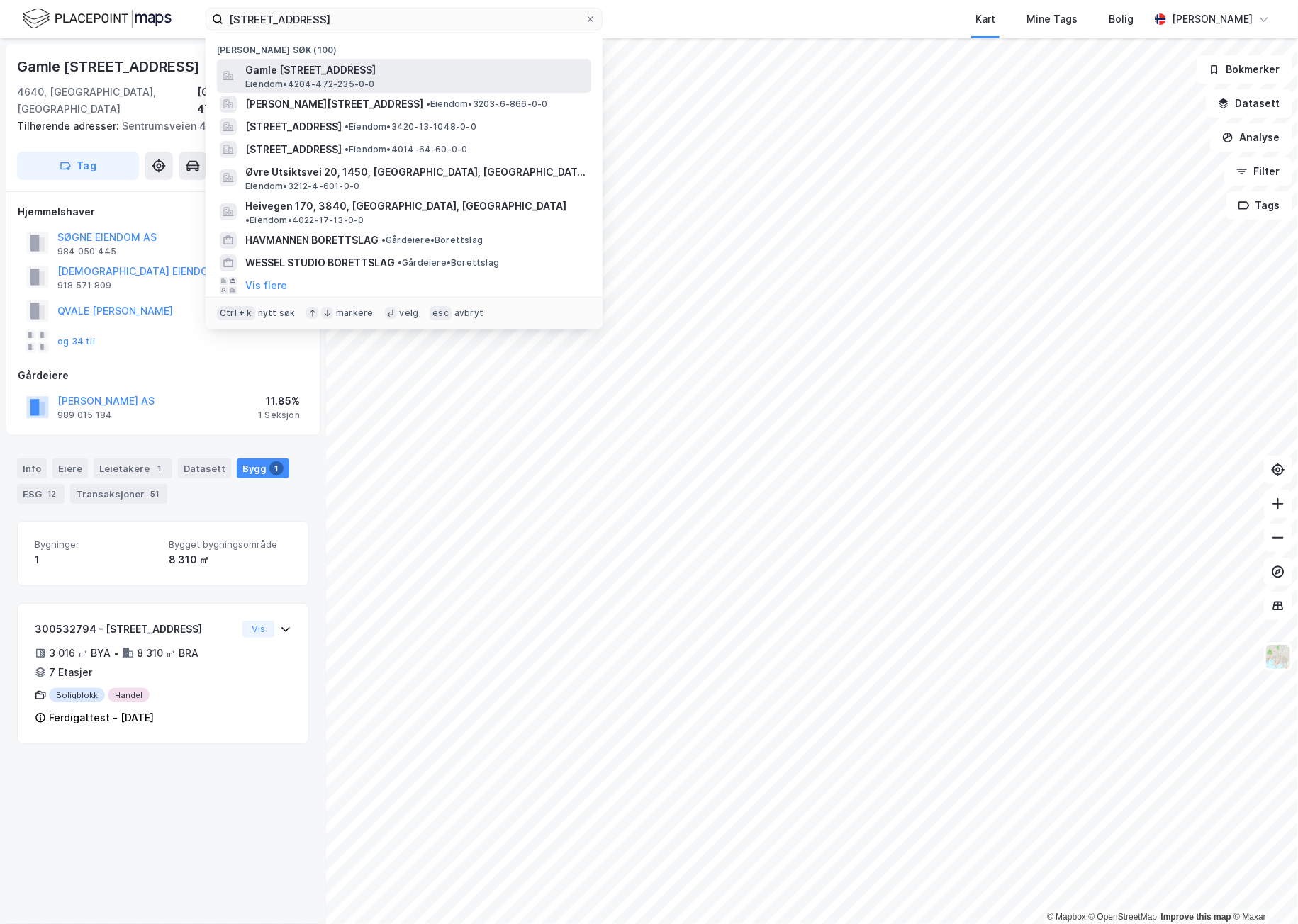
click at [447, 74] on span "Gamle [STREET_ADDRESS]" at bounding box center [416, 69] width 340 height 17
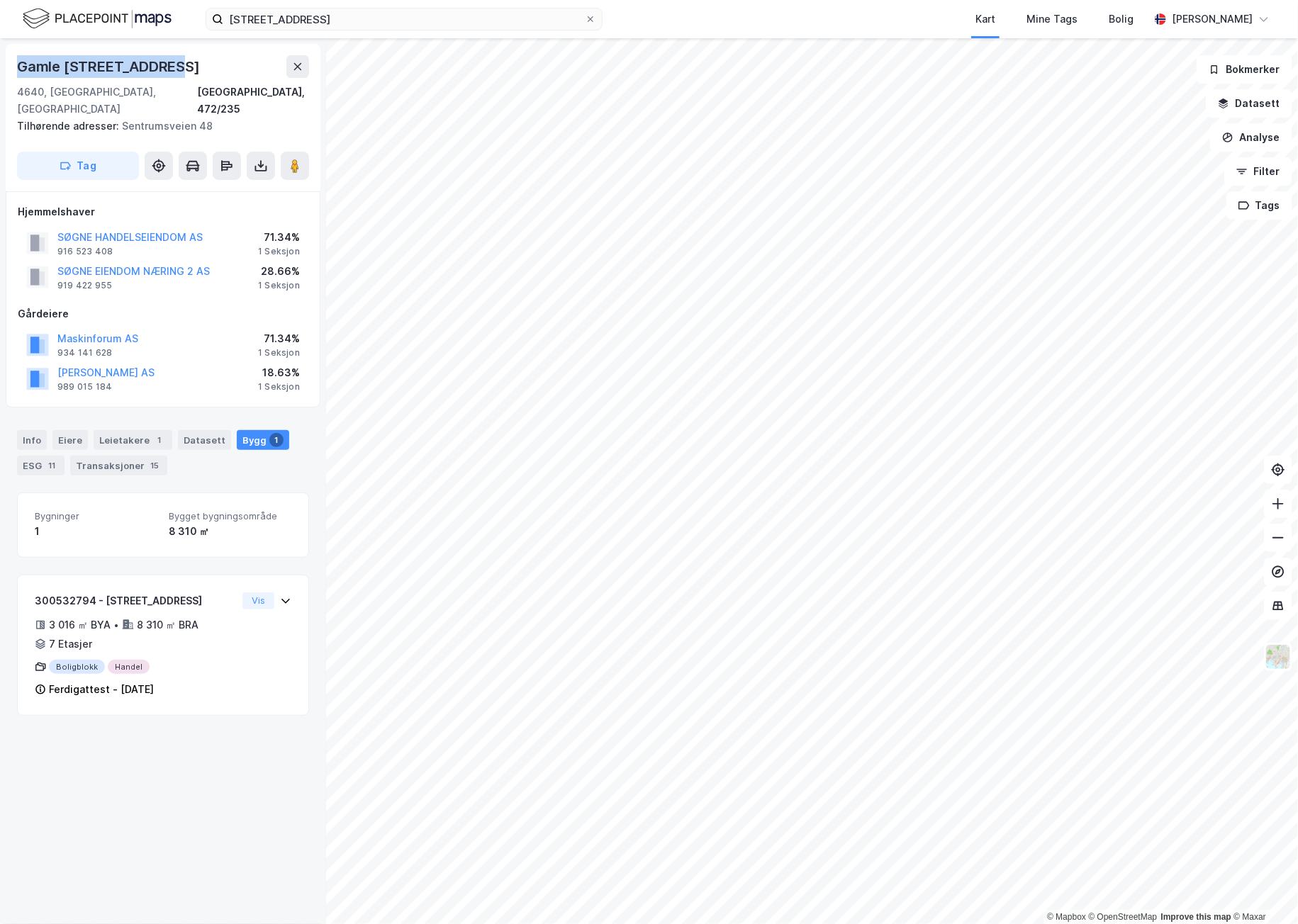
drag, startPoint x: 170, startPoint y: 68, endPoint x: 17, endPoint y: 68, distance: 153.0
click at [17, 68] on div "Gamle [STREET_ADDRESS]" at bounding box center [162, 67] width 292 height 23
copy div "Gamle [STREET_ADDRESS]"
click at [35, 430] on div "Info" at bounding box center [32, 440] width 30 height 20
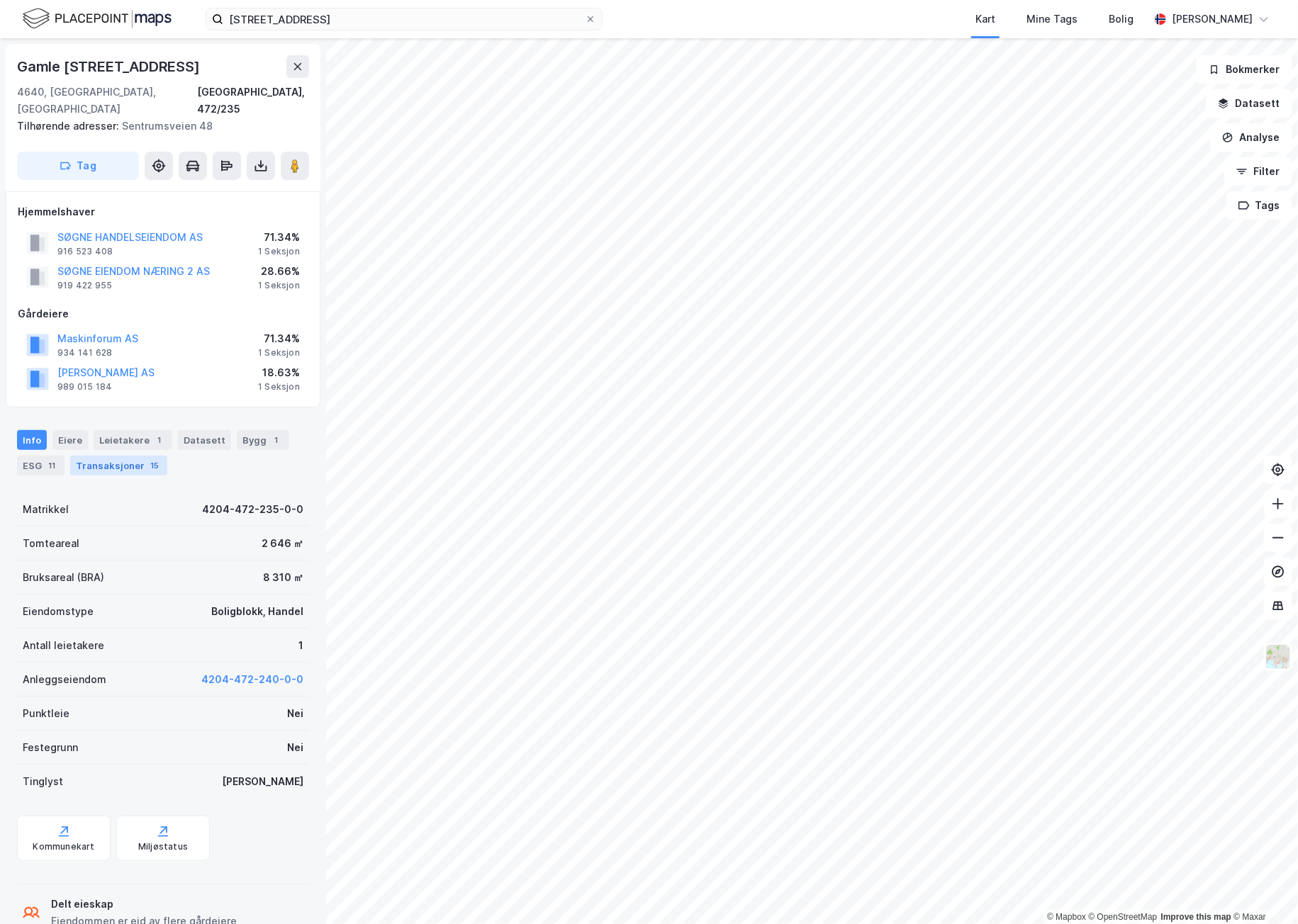
click at [137, 456] on div "Transaksjoner 15" at bounding box center [118, 466] width 97 height 20
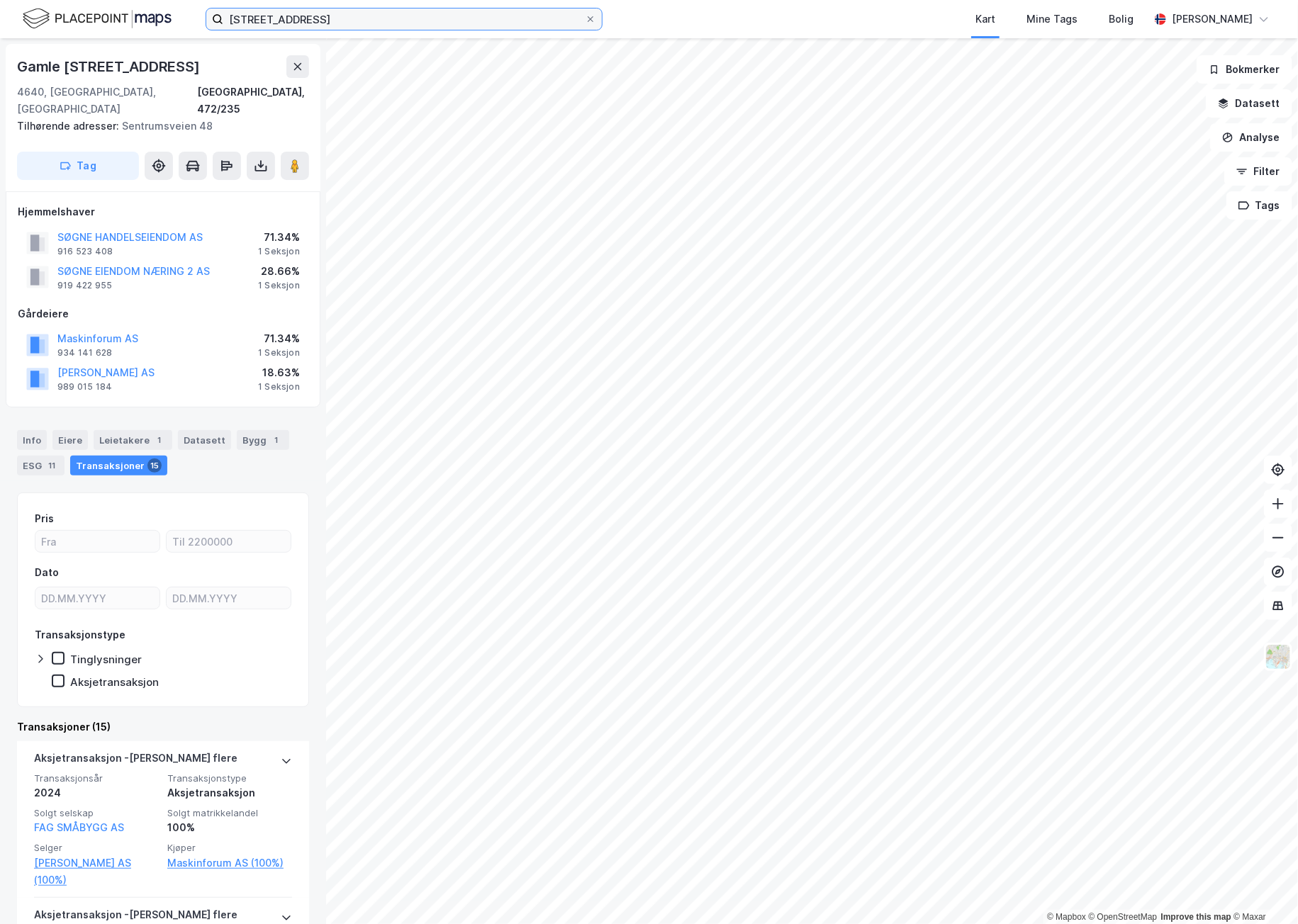
click at [430, 18] on input "[STREET_ADDRESS]" at bounding box center [404, 19] width 361 height 21
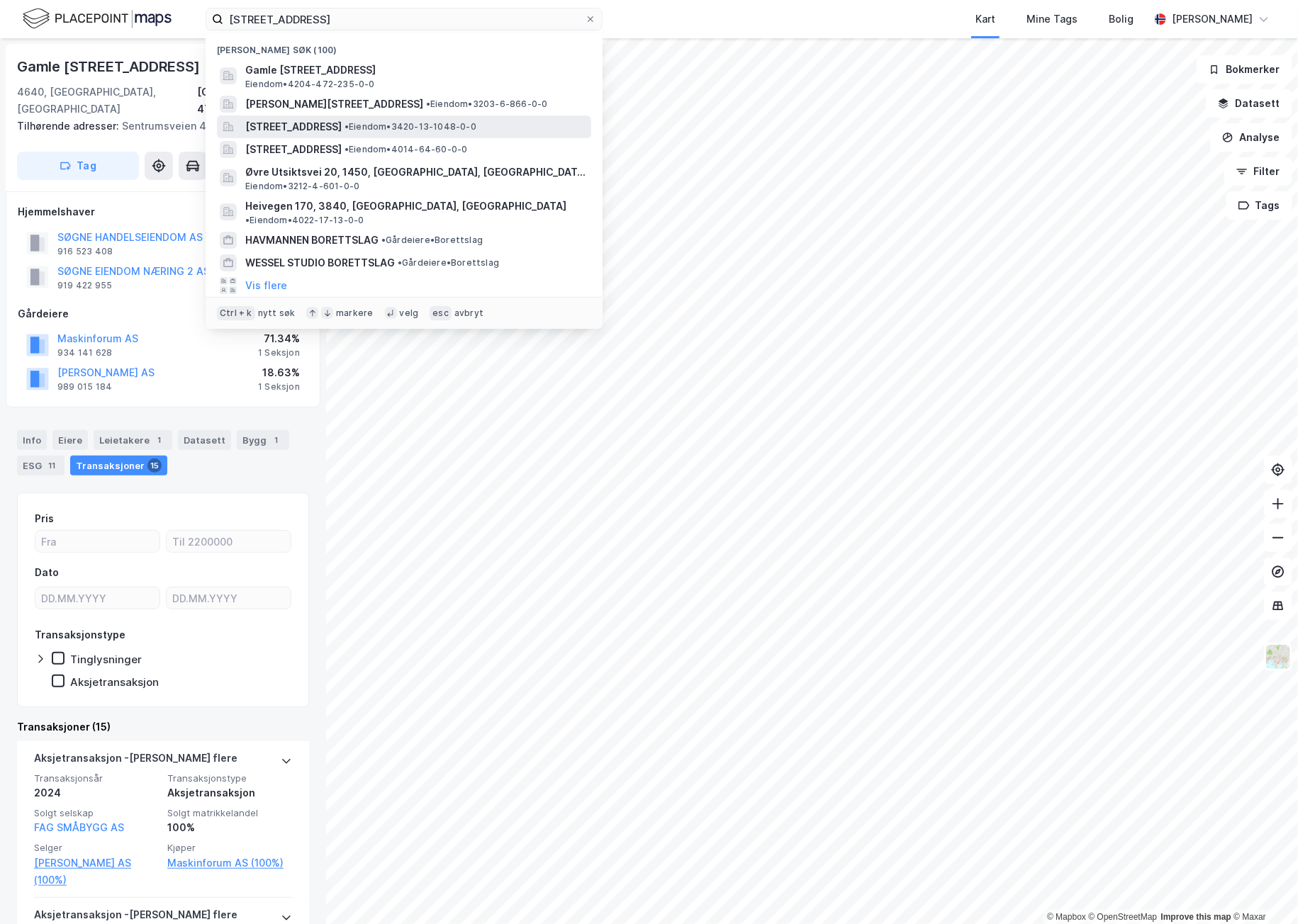
click at [342, 120] on span "[STREET_ADDRESS]" at bounding box center [294, 126] width 96 height 17
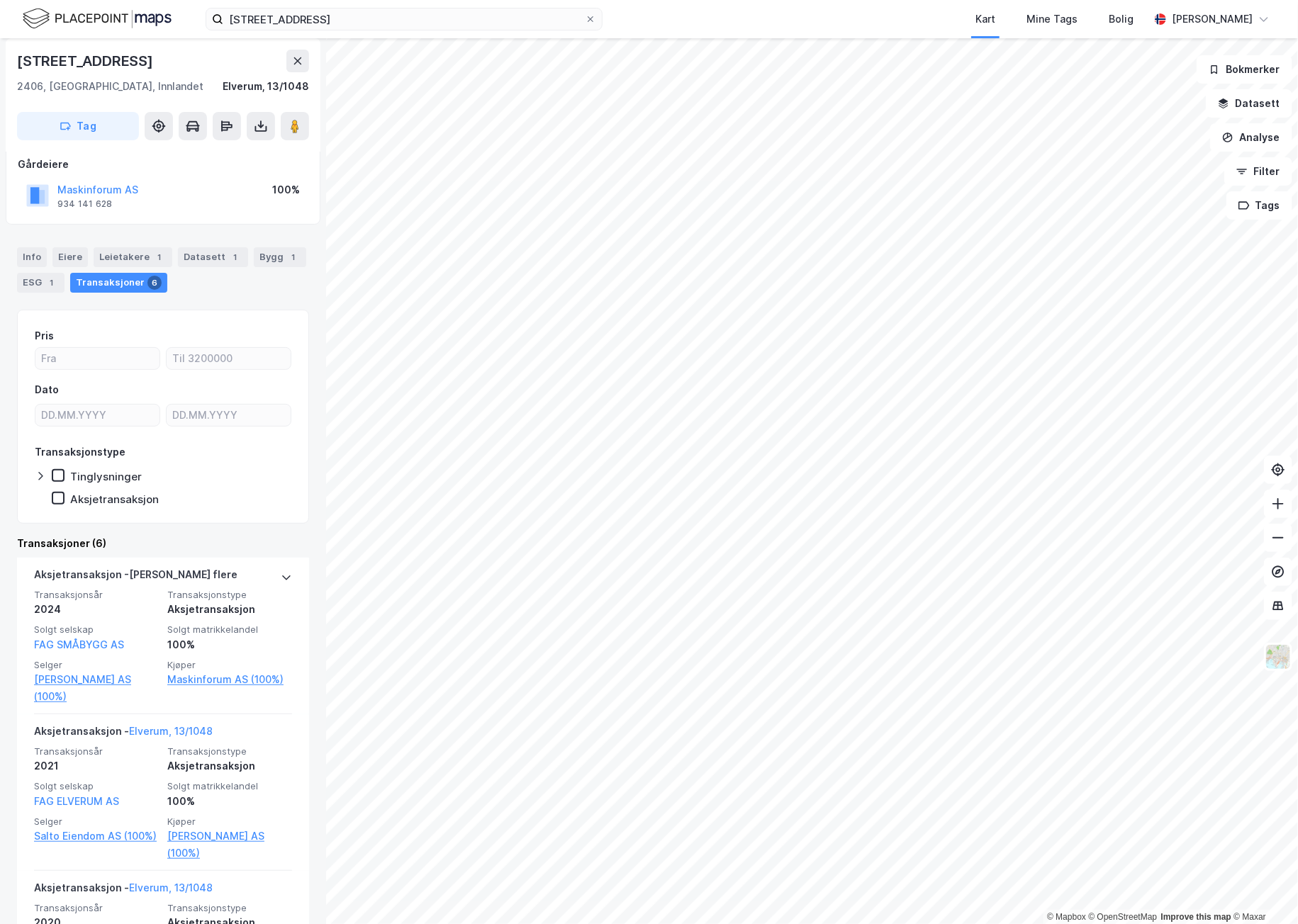
scroll to position [103, 0]
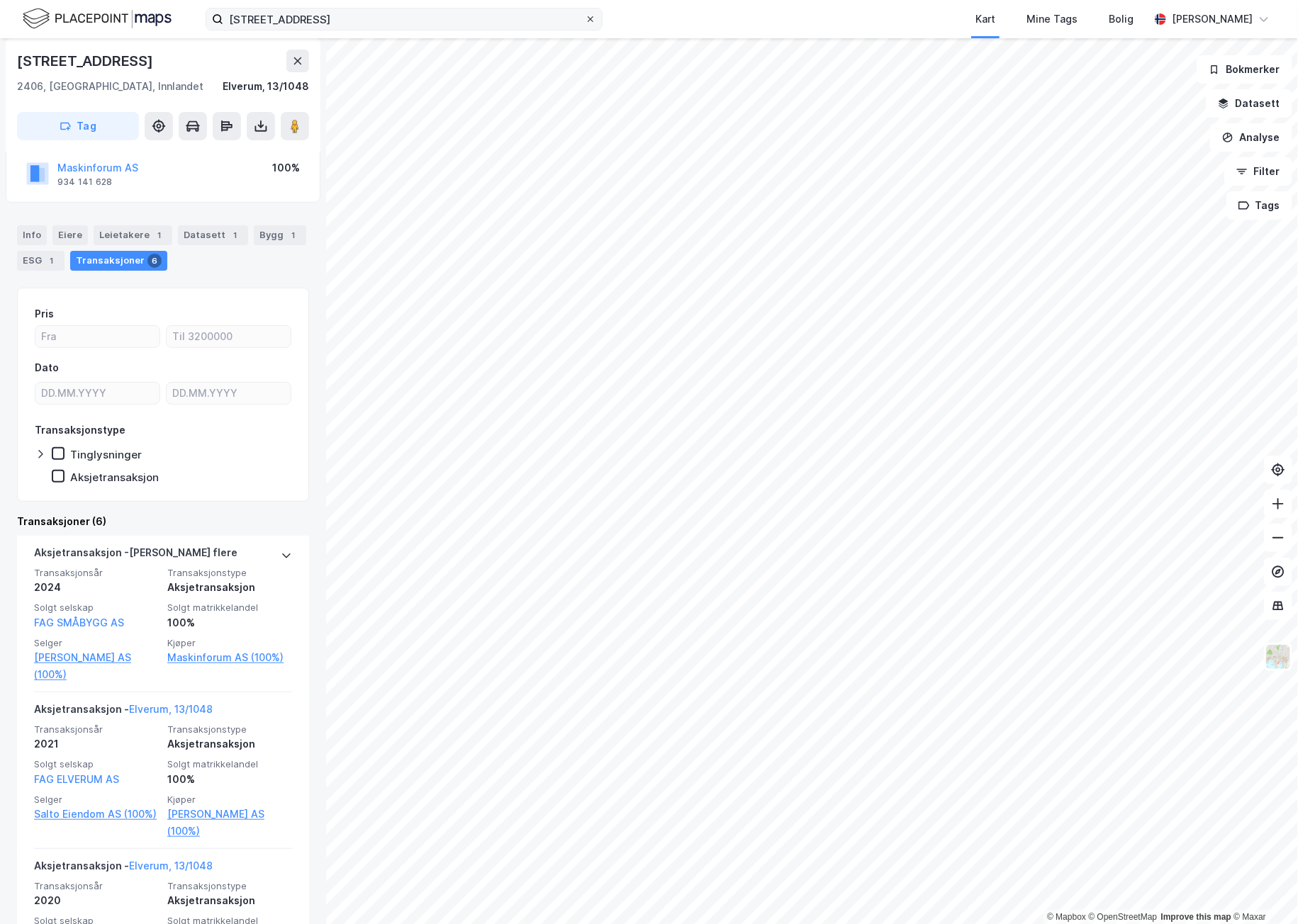
click at [588, 15] on icon at bounding box center [590, 19] width 9 height 9
click at [585, 15] on input "[STREET_ADDRESS]" at bounding box center [404, 19] width 361 height 21
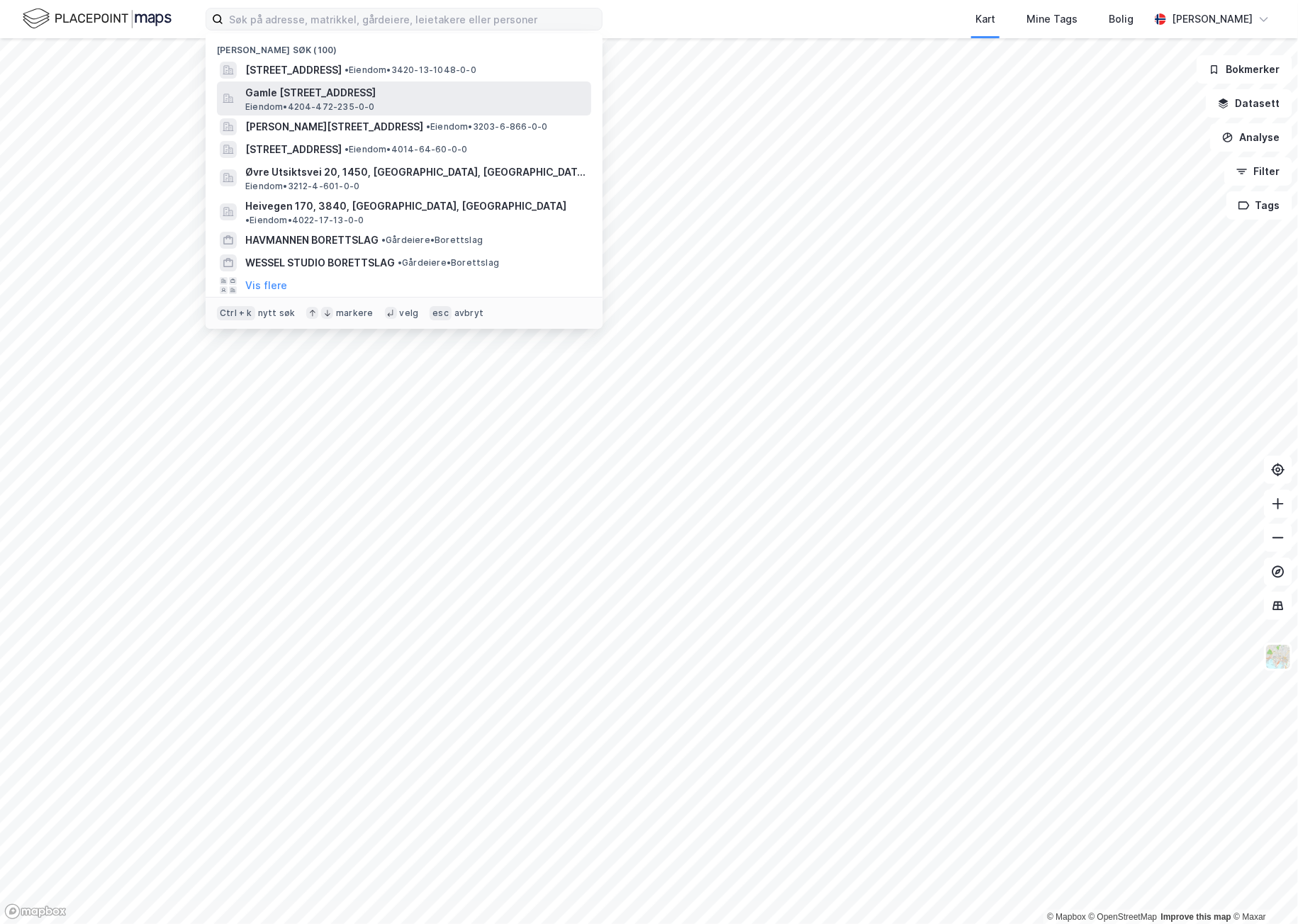
click at [329, 84] on span "Gamle [STREET_ADDRESS]" at bounding box center [416, 92] width 340 height 17
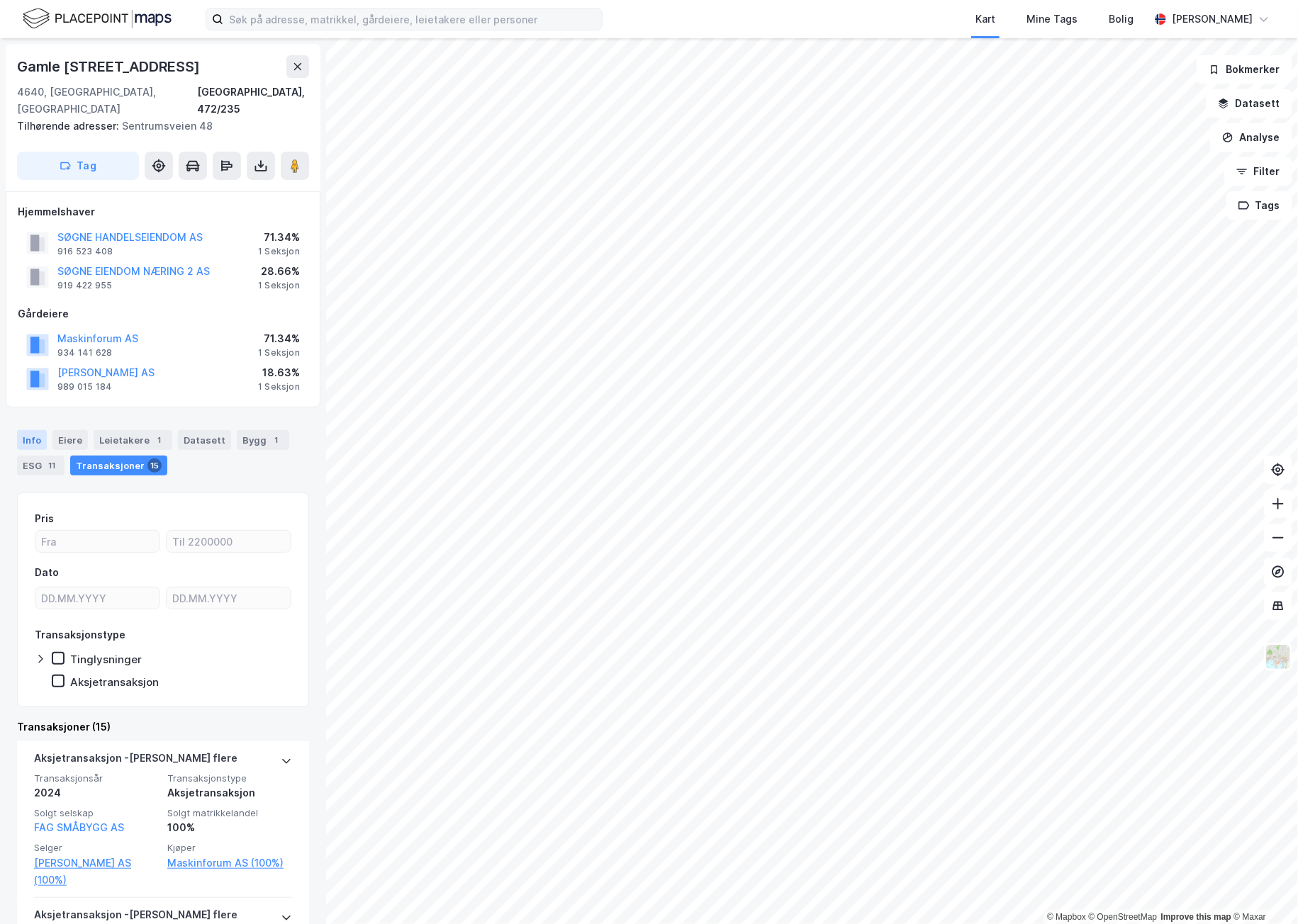
click at [32, 430] on div "Info" at bounding box center [32, 440] width 30 height 20
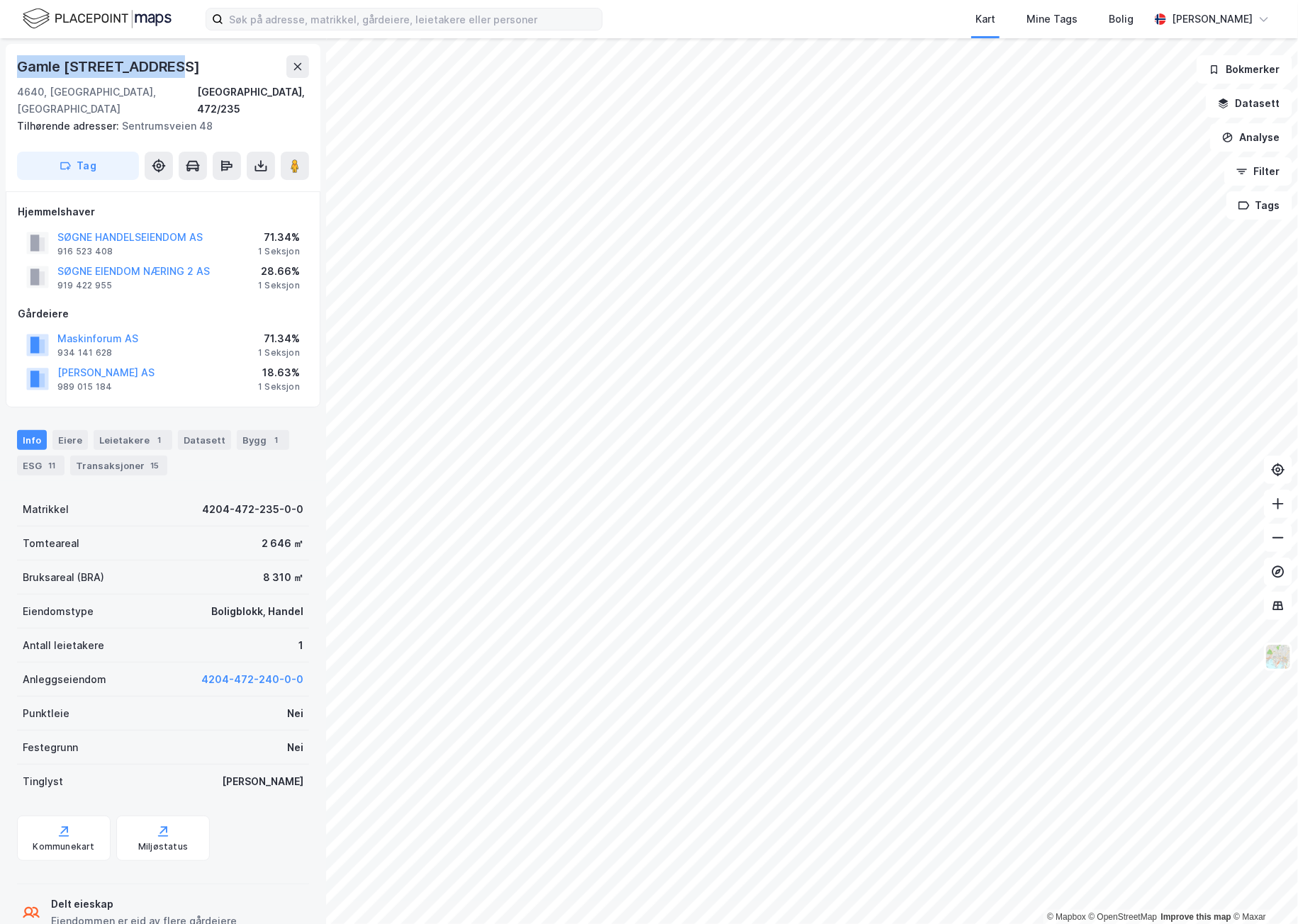
drag, startPoint x: 189, startPoint y: 63, endPoint x: 17, endPoint y: 46, distance: 172.8
click at [17, 46] on div "Gamle [STREET_ADDRESS], 472/235 Tilhørende adresser: [STREET_ADDRESS] Tag" at bounding box center [162, 117] width 315 height 147
copy div "Gamle [STREET_ADDRESS]"
click at [48, 841] on div "Kommunekart" at bounding box center [63, 846] width 61 height 11
click at [37, 456] on div "ESG 11" at bounding box center [40, 466] width 47 height 20
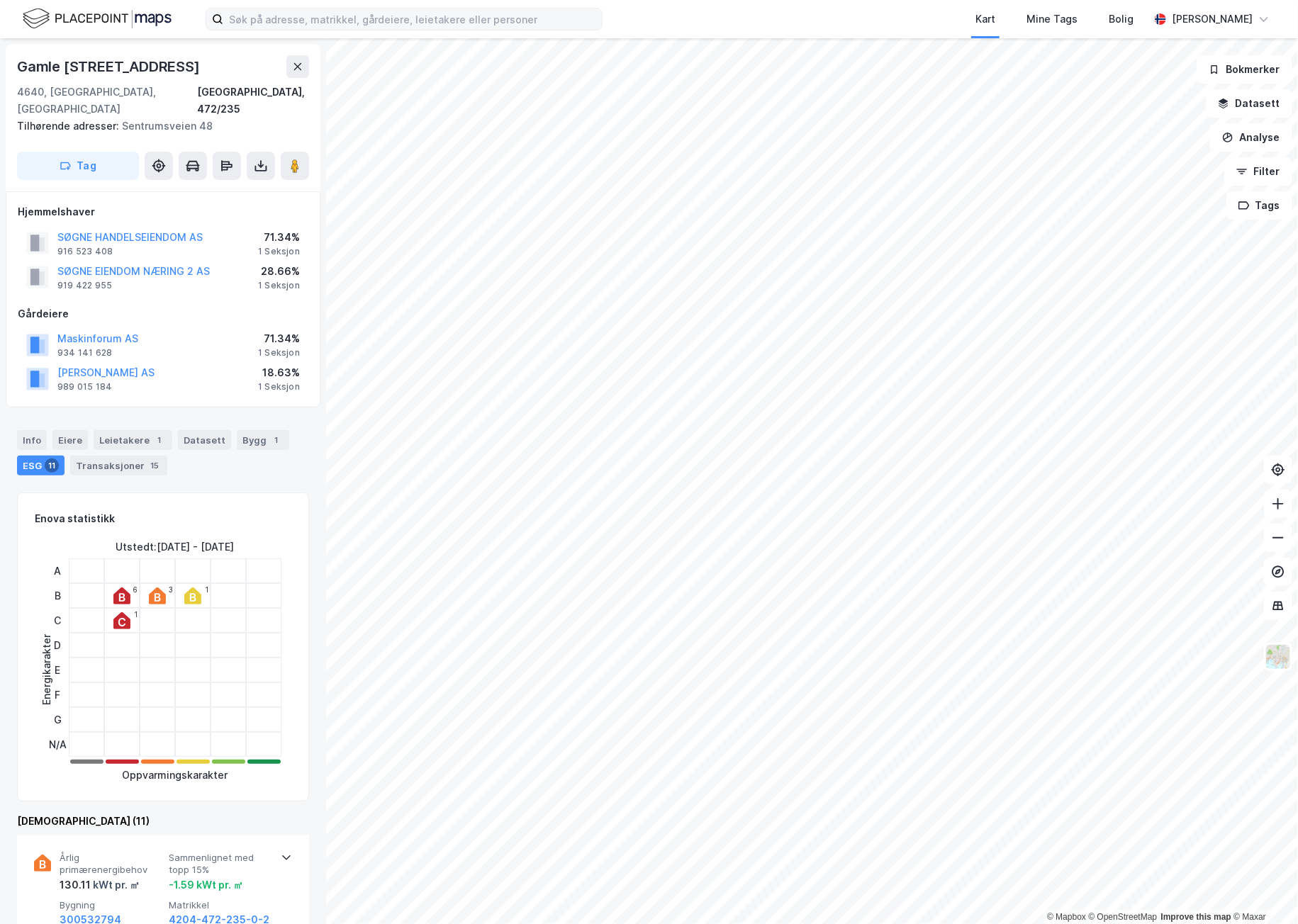
scroll to position [504, 0]
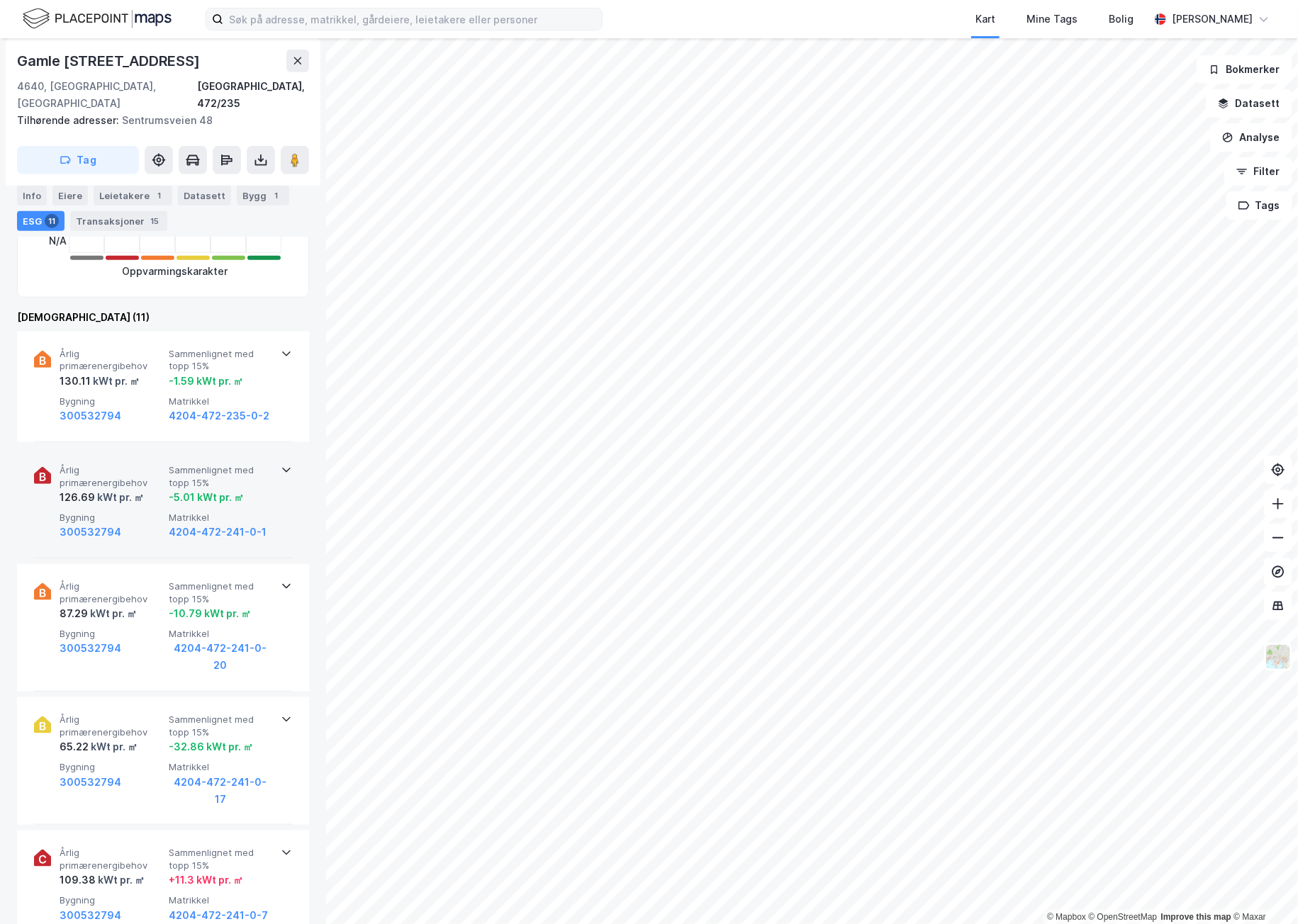
click at [239, 489] on div "-5.01 kWt pr. ㎡" at bounding box center [206, 497] width 75 height 17
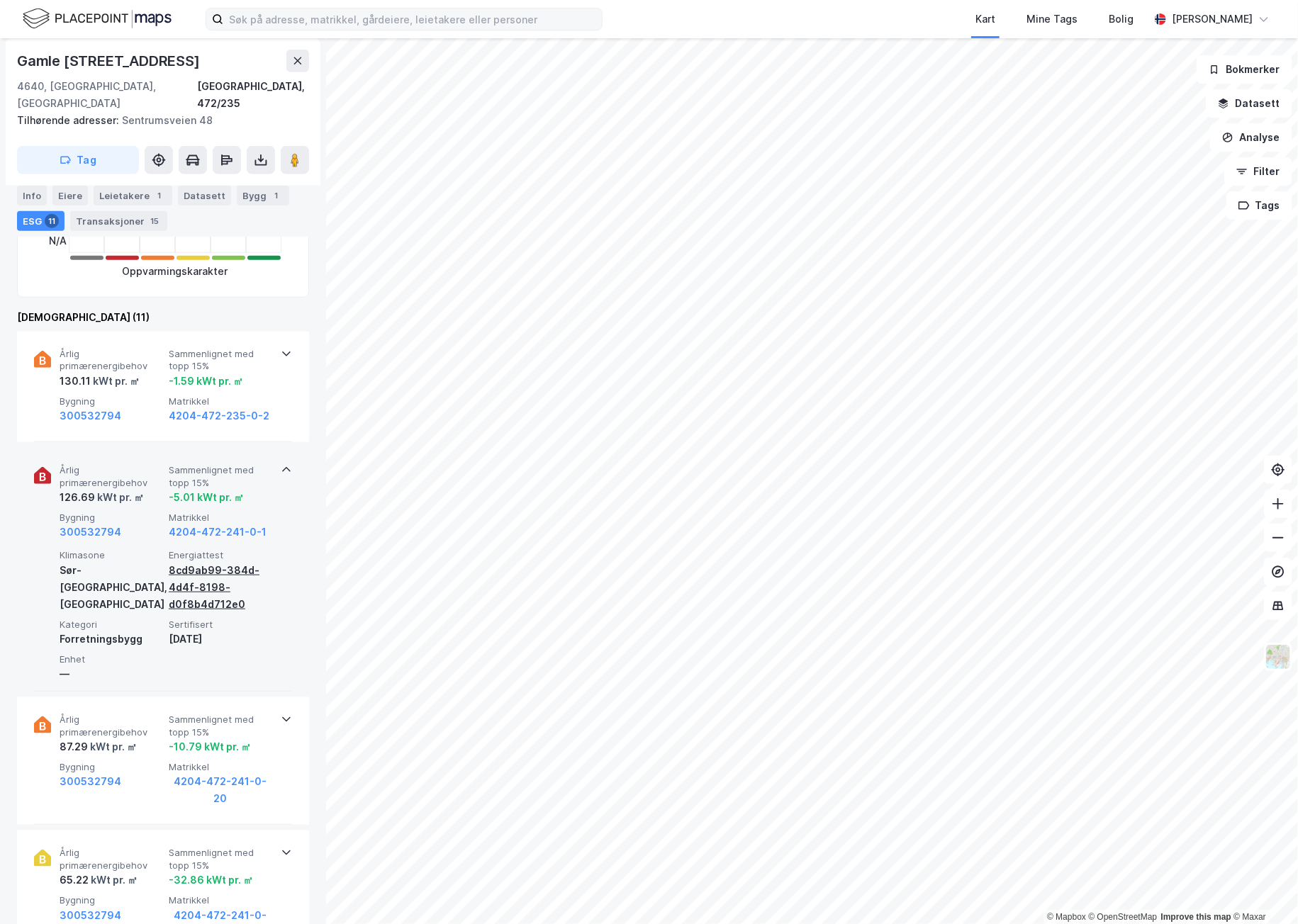
click at [212, 575] on div "8cd9ab99-384d-4d4f-8198-d0f8b4d712e0" at bounding box center [220, 587] width 103 height 51
click at [184, 578] on div "8cd9ab99-384d-4d4f-8198-d0f8b4d712e0" at bounding box center [220, 587] width 103 height 51
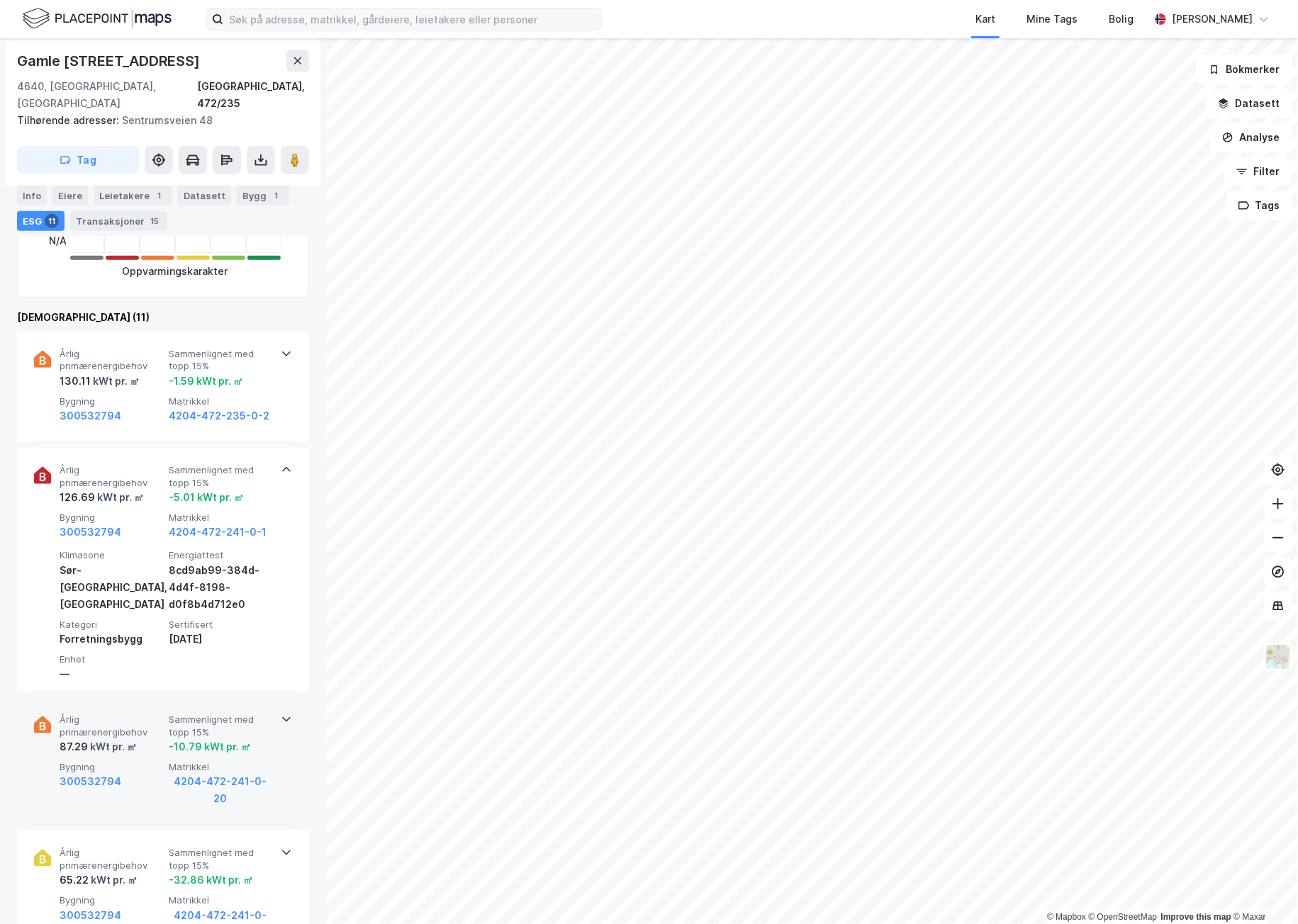
drag, startPoint x: 193, startPoint y: 559, endPoint x: 161, endPoint y: 602, distance: 53.6
click at [164, 602] on div "Klimasone [GEOGRAPHIC_DATA], kyst Energiattest 8cd9ab99-384d-4d4f-8198-d0f8b4d7…" at bounding box center [166, 615] width 212 height 133
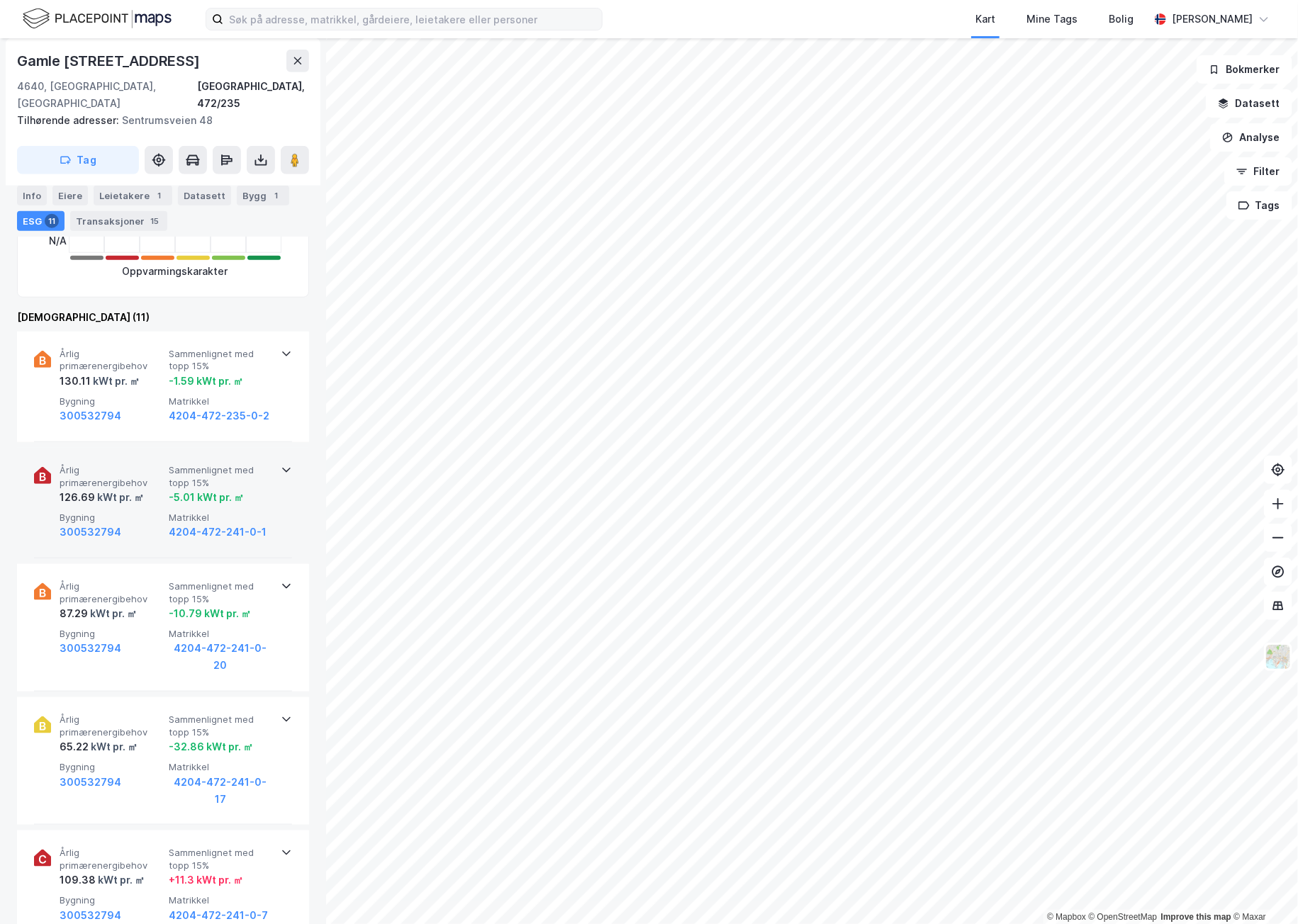
click at [269, 512] on div "Årlig primærenergibehov 126.69 kWt pr. ㎡ Sammenlignet med topp 15% -5.01 kWt pr…" at bounding box center [163, 503] width 258 height 110
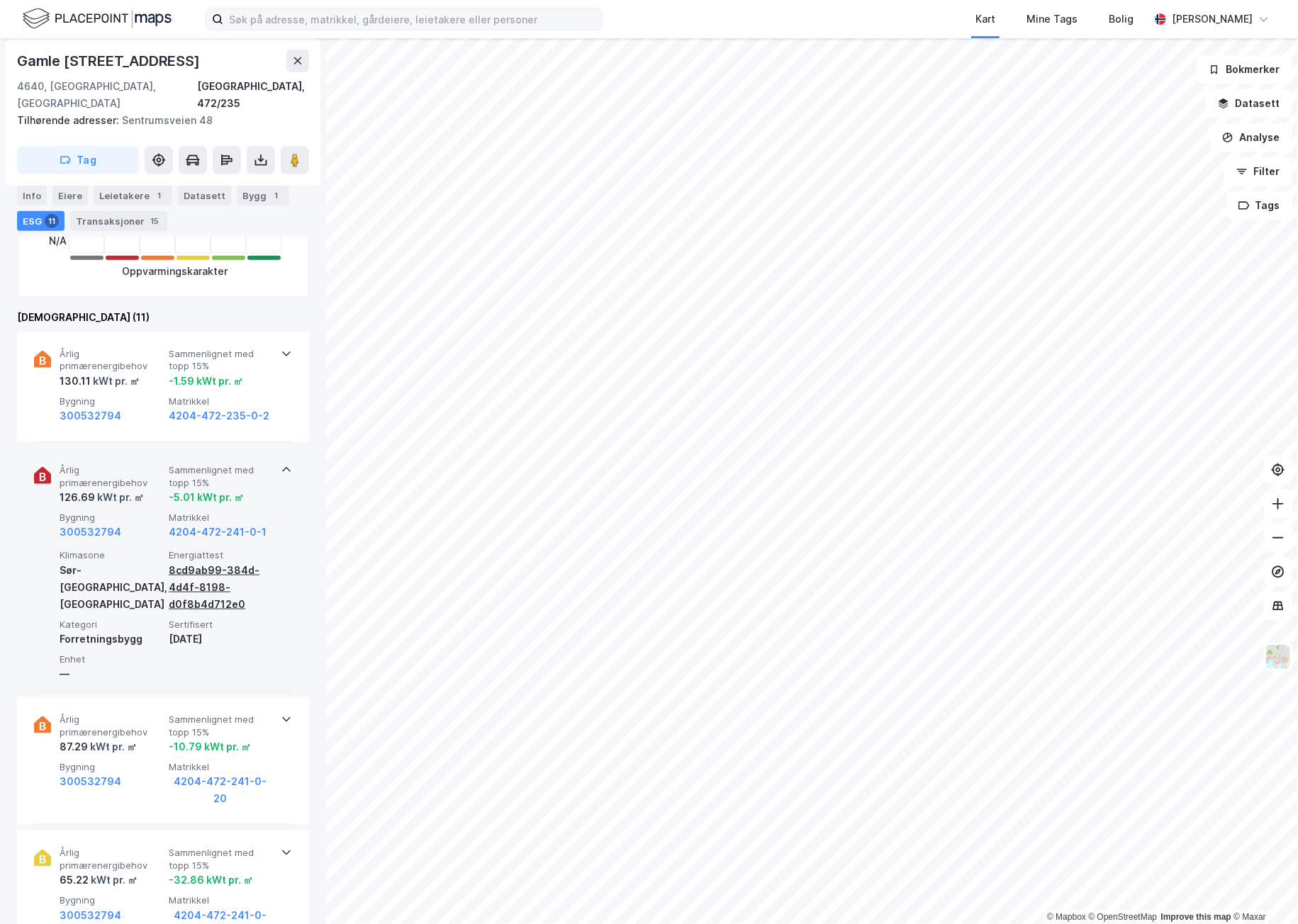
click at [210, 566] on div "8cd9ab99-384d-4d4f-8198-d0f8b4d712e0" at bounding box center [220, 587] width 103 height 51
click at [205, 567] on div "8cd9ab99-384d-4d4f-8198-d0f8b4d712e0" at bounding box center [220, 587] width 103 height 51
click at [194, 564] on div "8cd9ab99-384d-4d4f-8198-d0f8b4d712e0" at bounding box center [220, 587] width 103 height 51
